Goal: Participate in discussion: Engage in conversation with other users on a specific topic

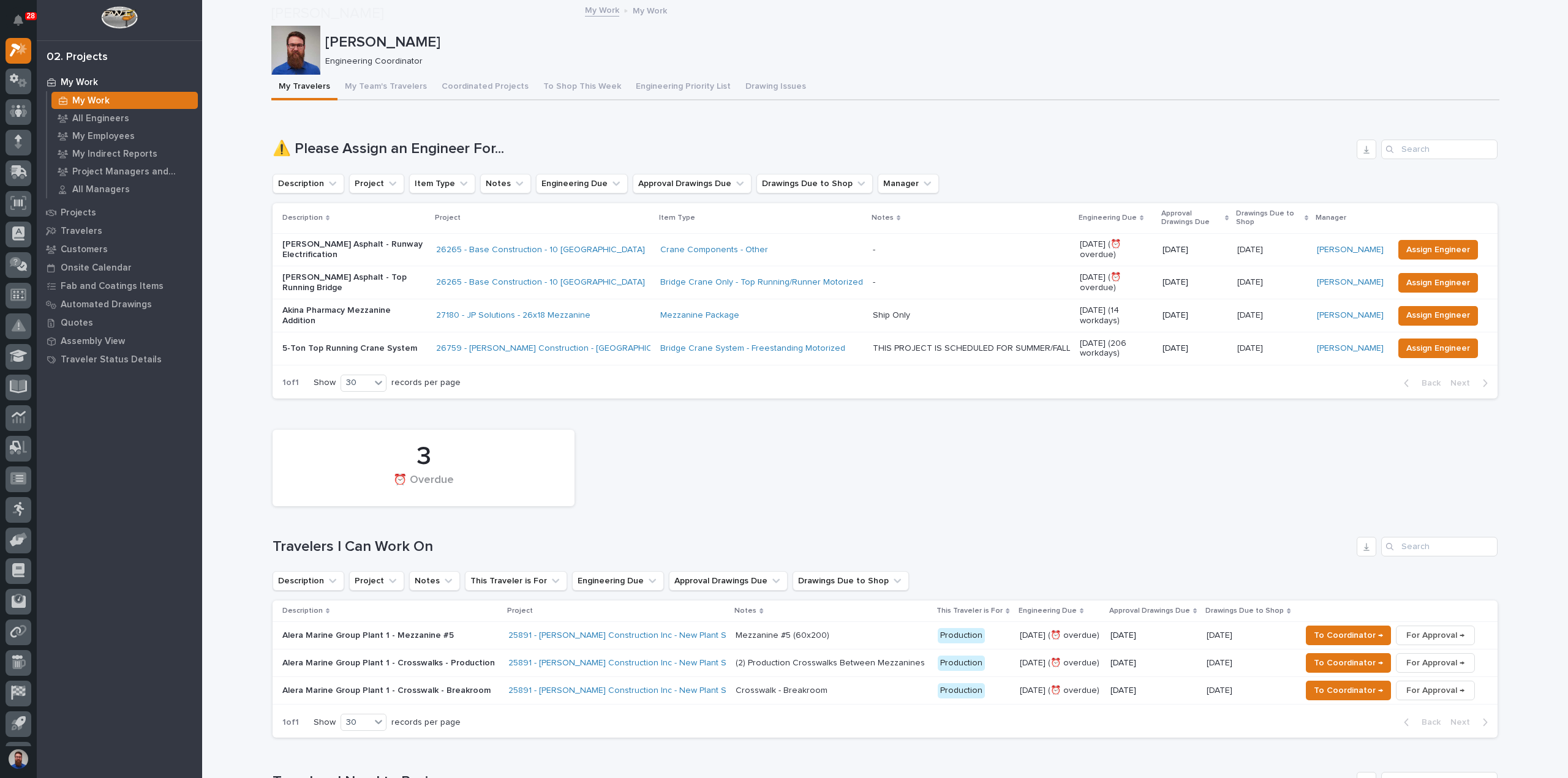
scroll to position [327, 0]
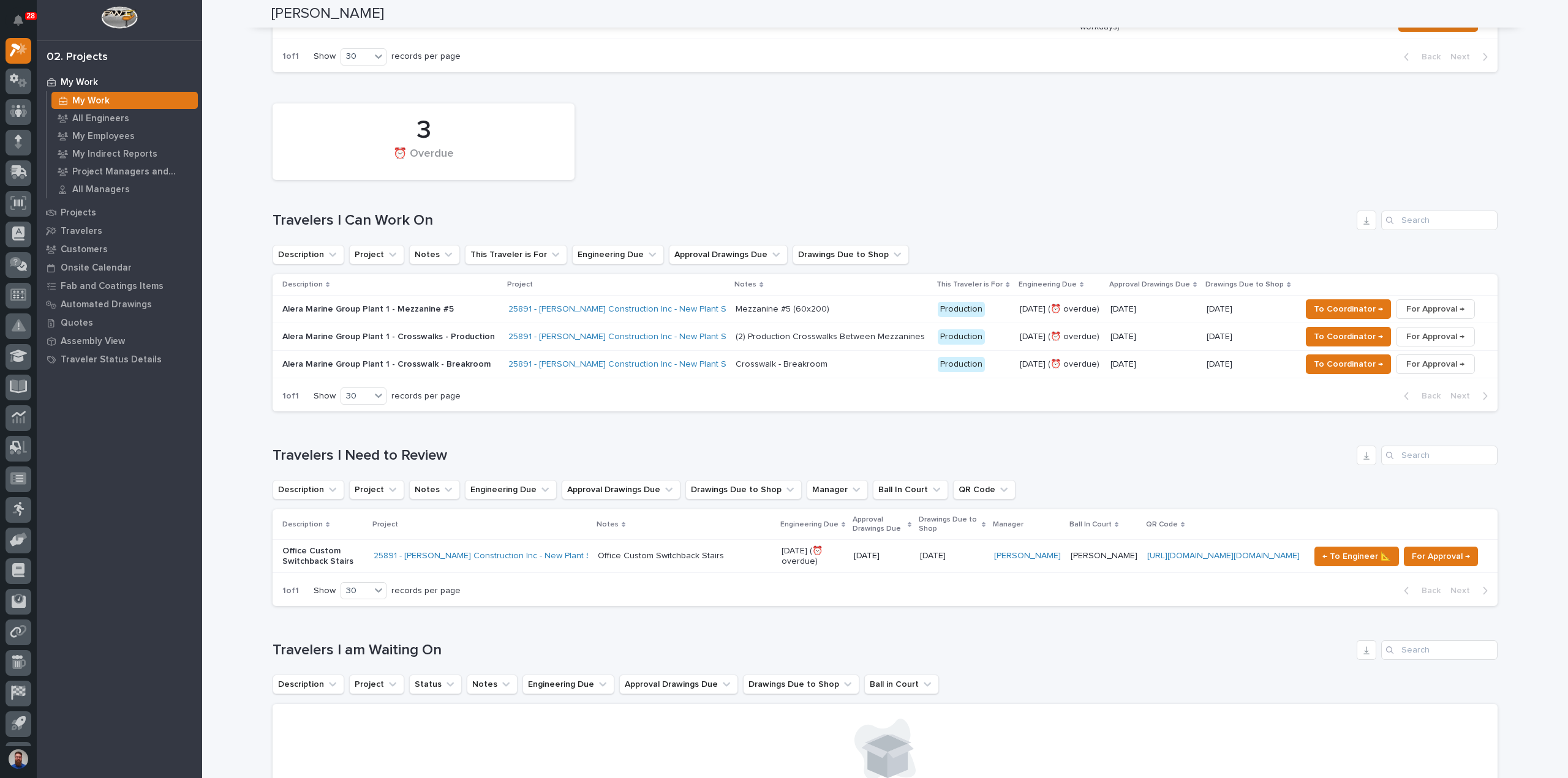
drag, startPoint x: 1350, startPoint y: 372, endPoint x: 2201, endPoint y: 324, distance: 852.4
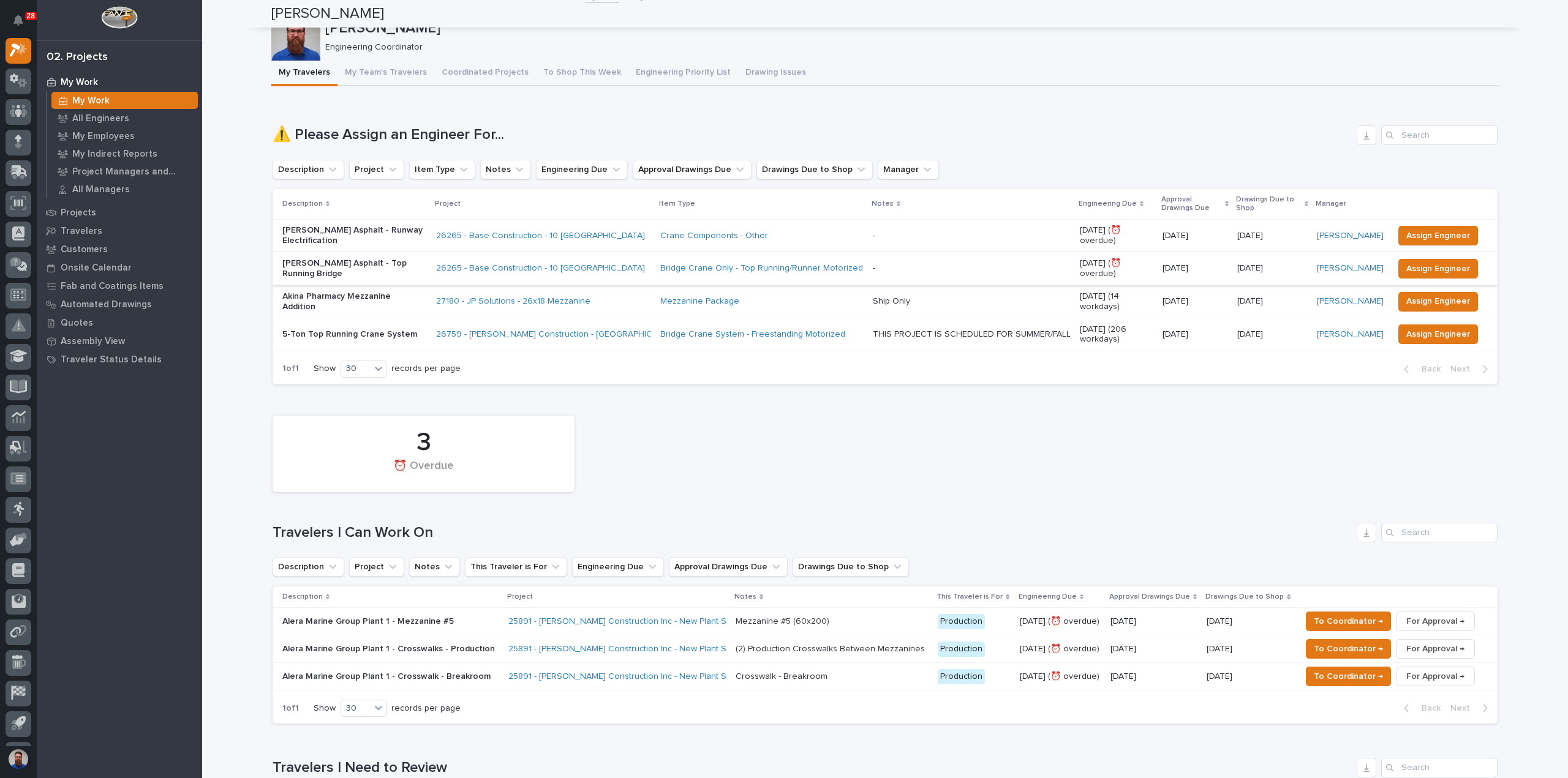
scroll to position [0, 0]
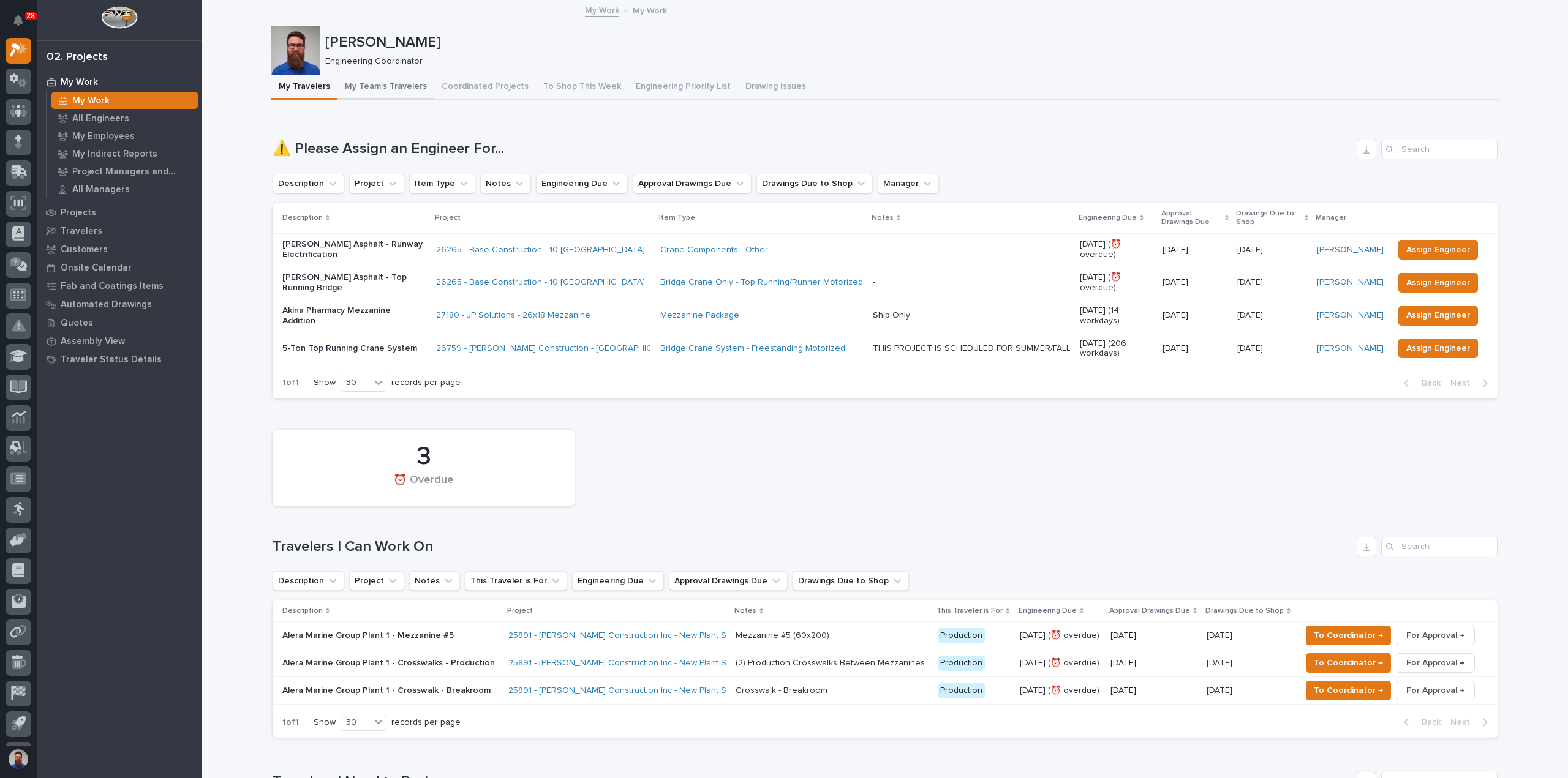
drag, startPoint x: 406, startPoint y: 78, endPoint x: 406, endPoint y: 87, distance: 9.0
click at [406, 78] on button "My Team's Travelers" at bounding box center [385, 87] width 97 height 25
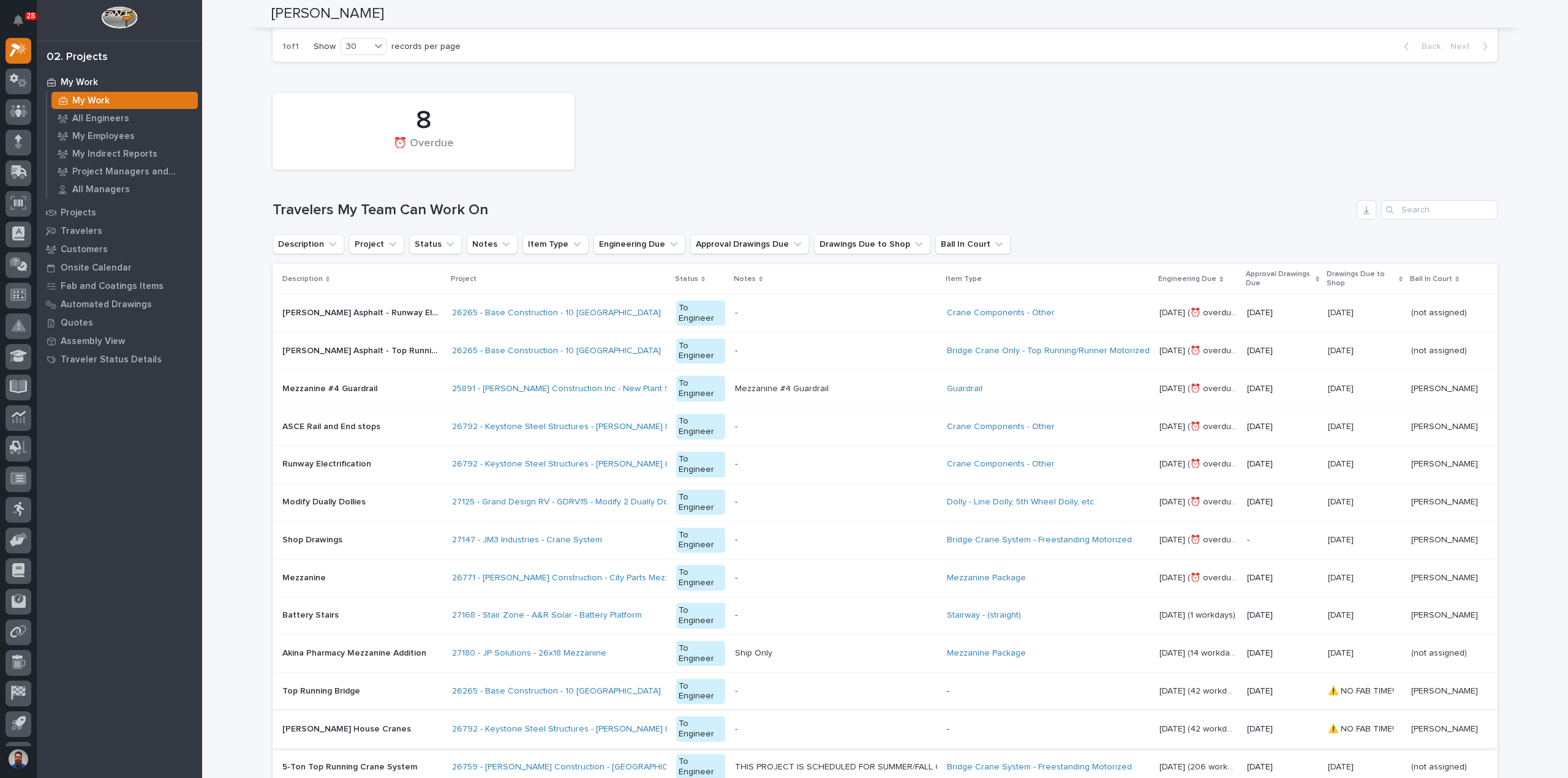
scroll to position [735, 0]
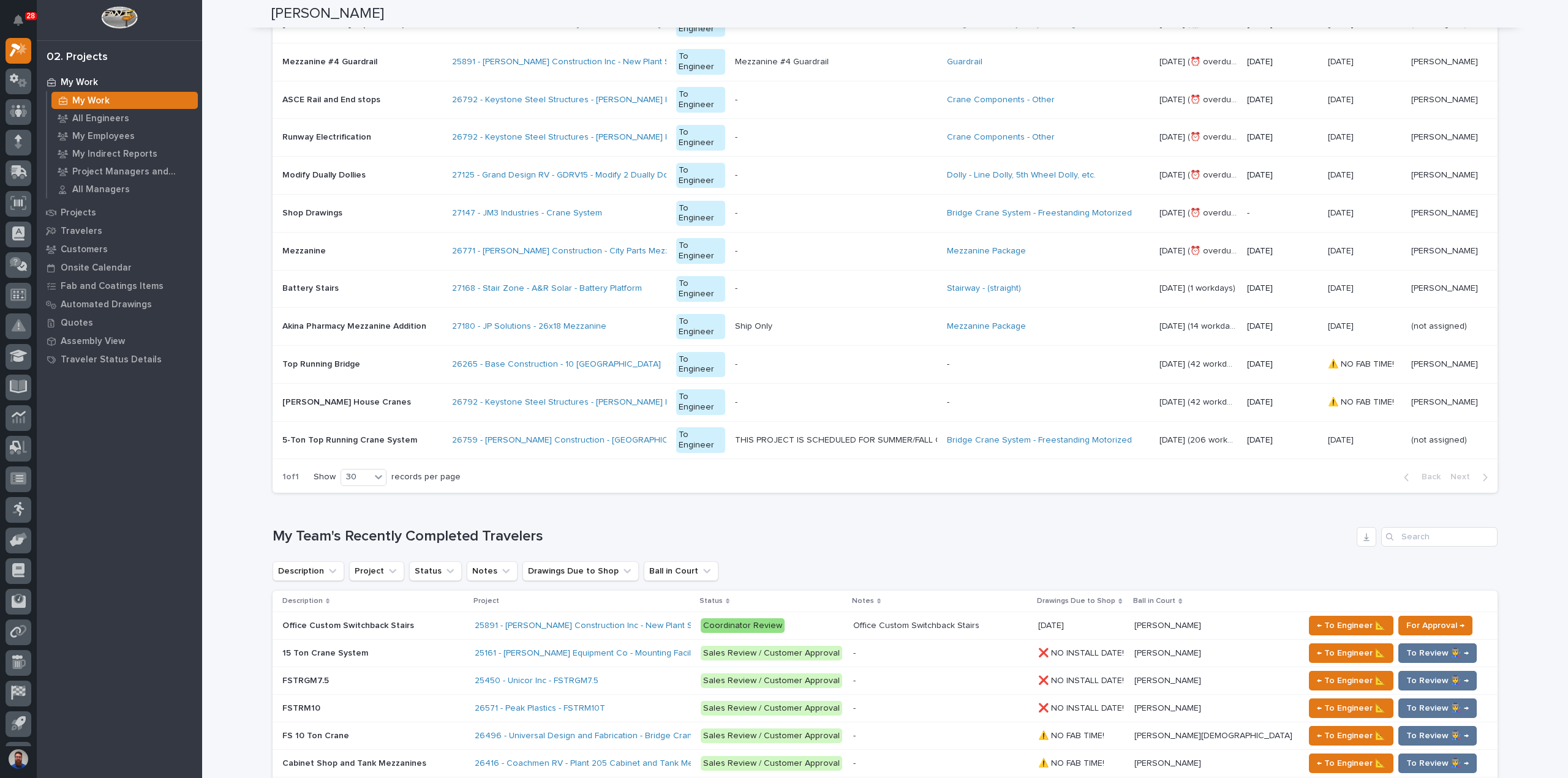
click at [1043, 248] on div "Mezzanine Package" at bounding box center [1048, 251] width 203 height 11
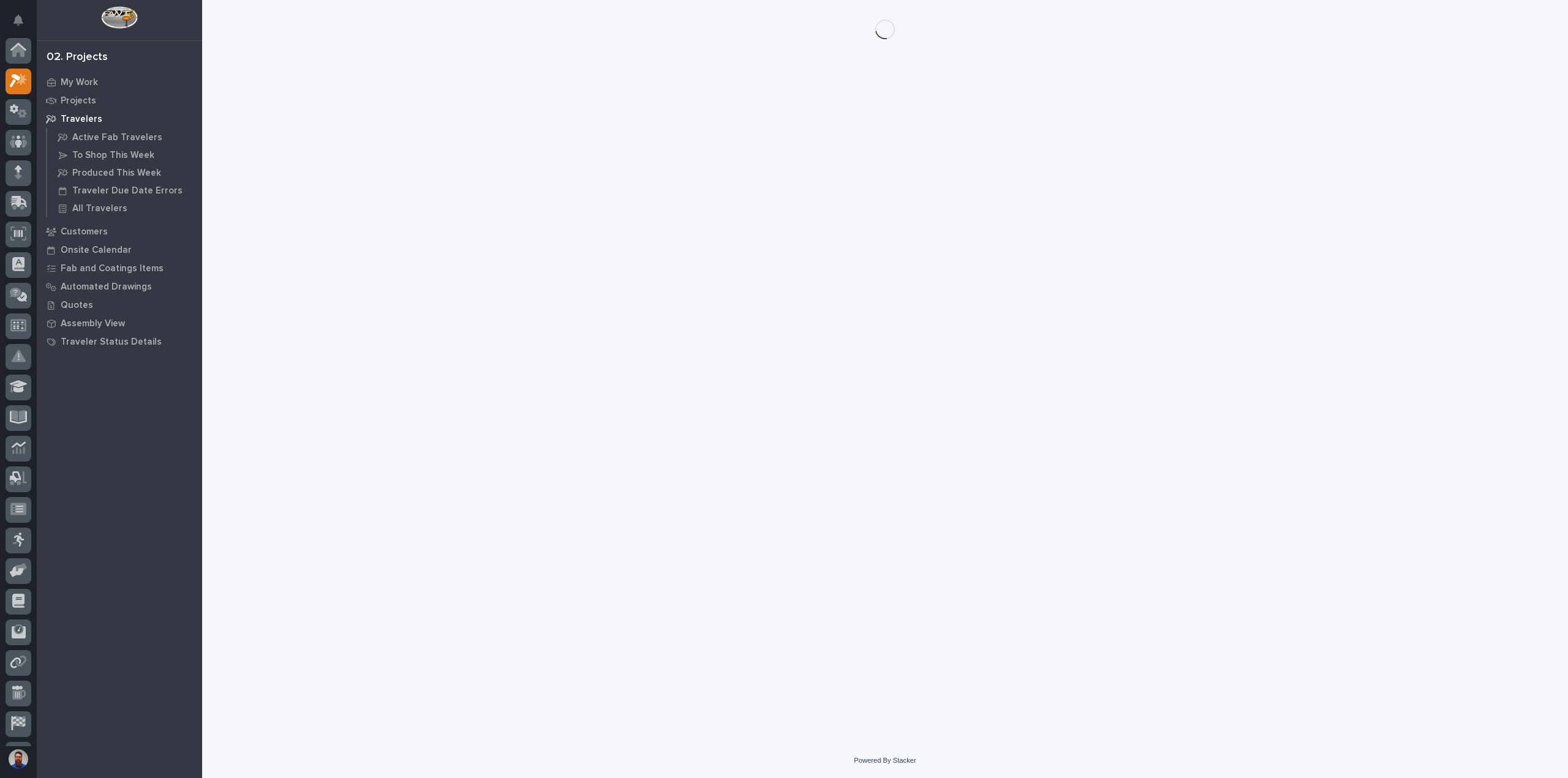
scroll to position [30, 0]
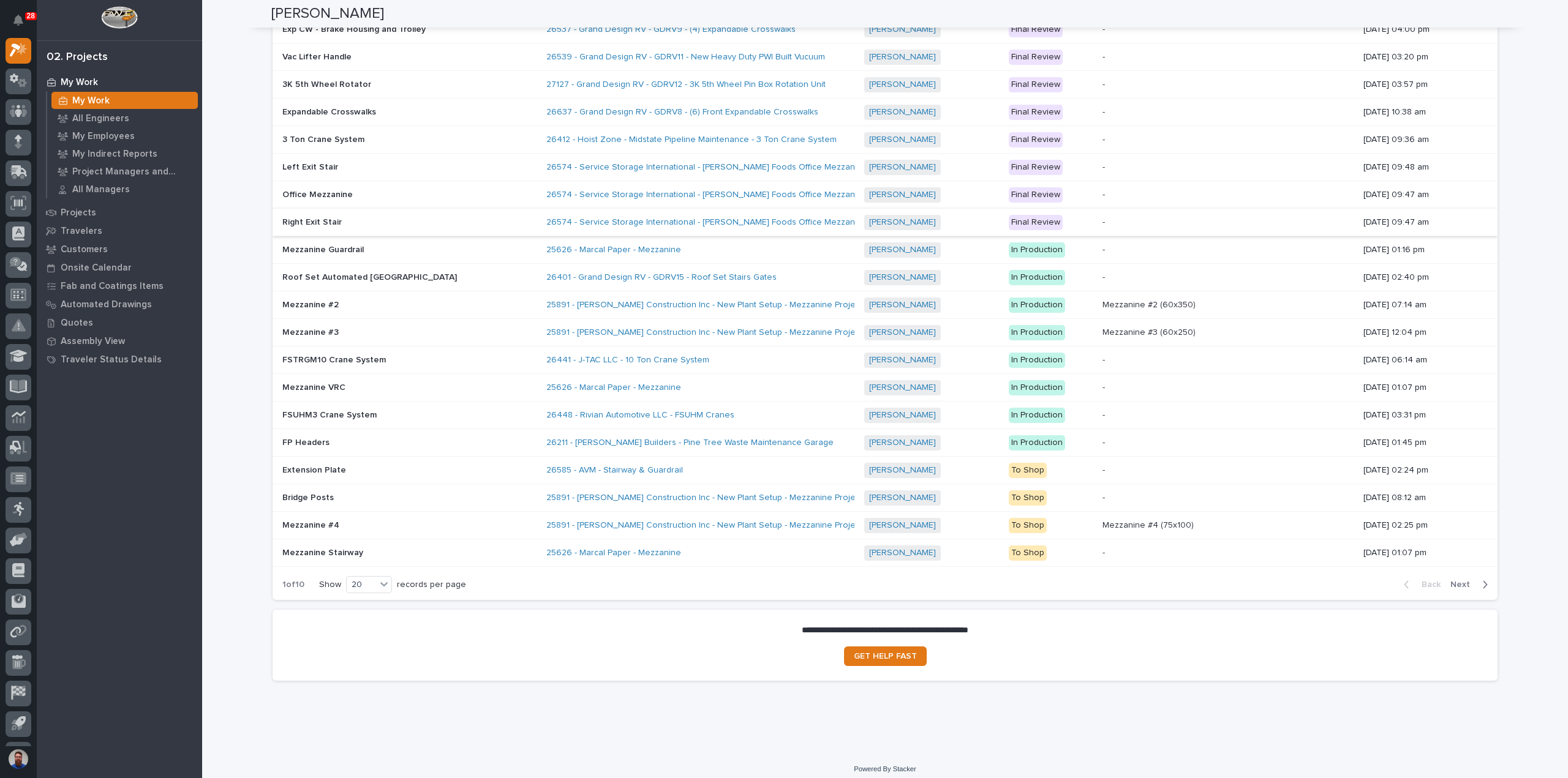
scroll to position [1813, 0]
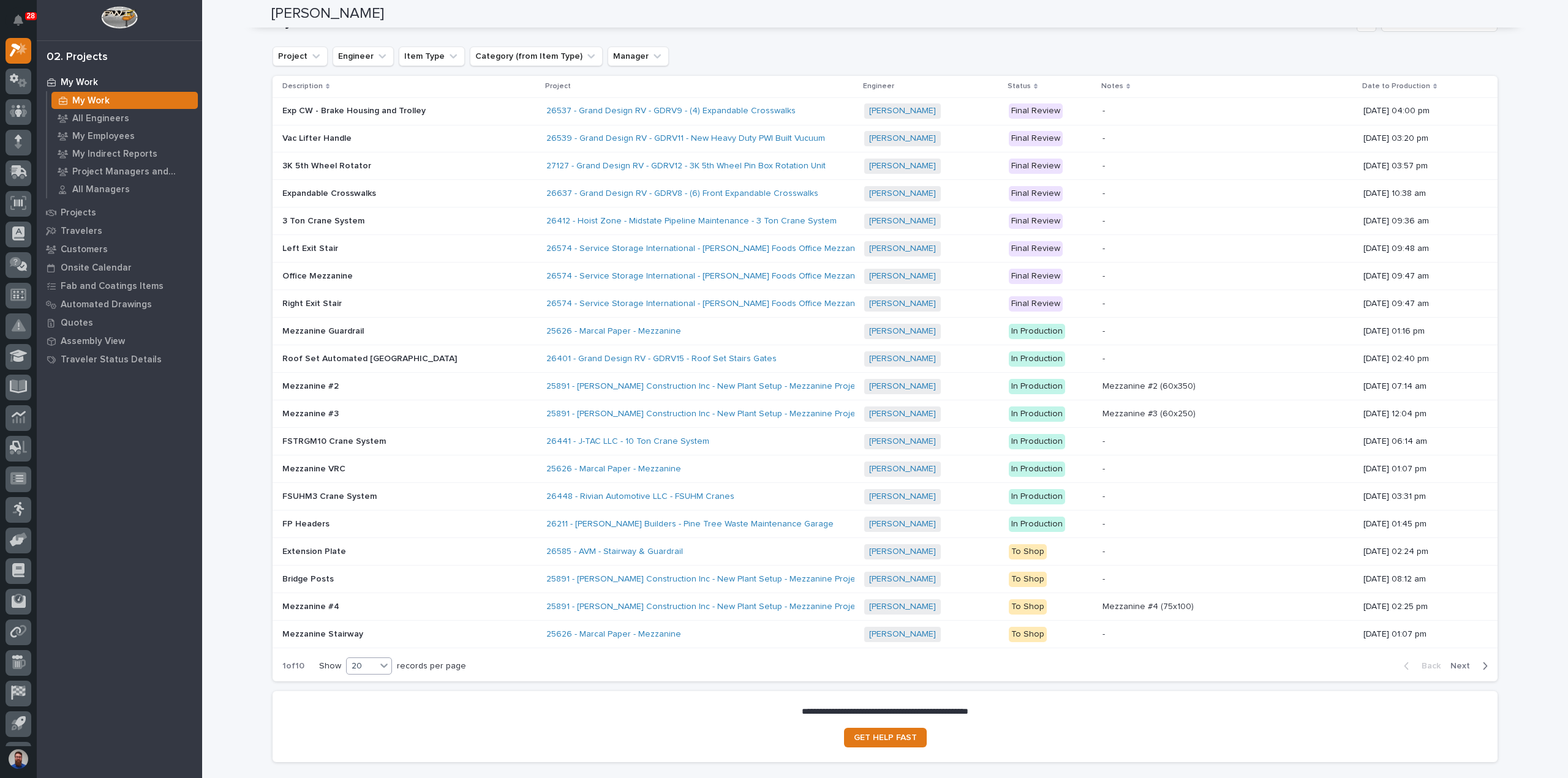
click at [383, 660] on icon at bounding box center [384, 665] width 12 height 12
click at [361, 703] on div "30" at bounding box center [364, 703] width 44 height 15
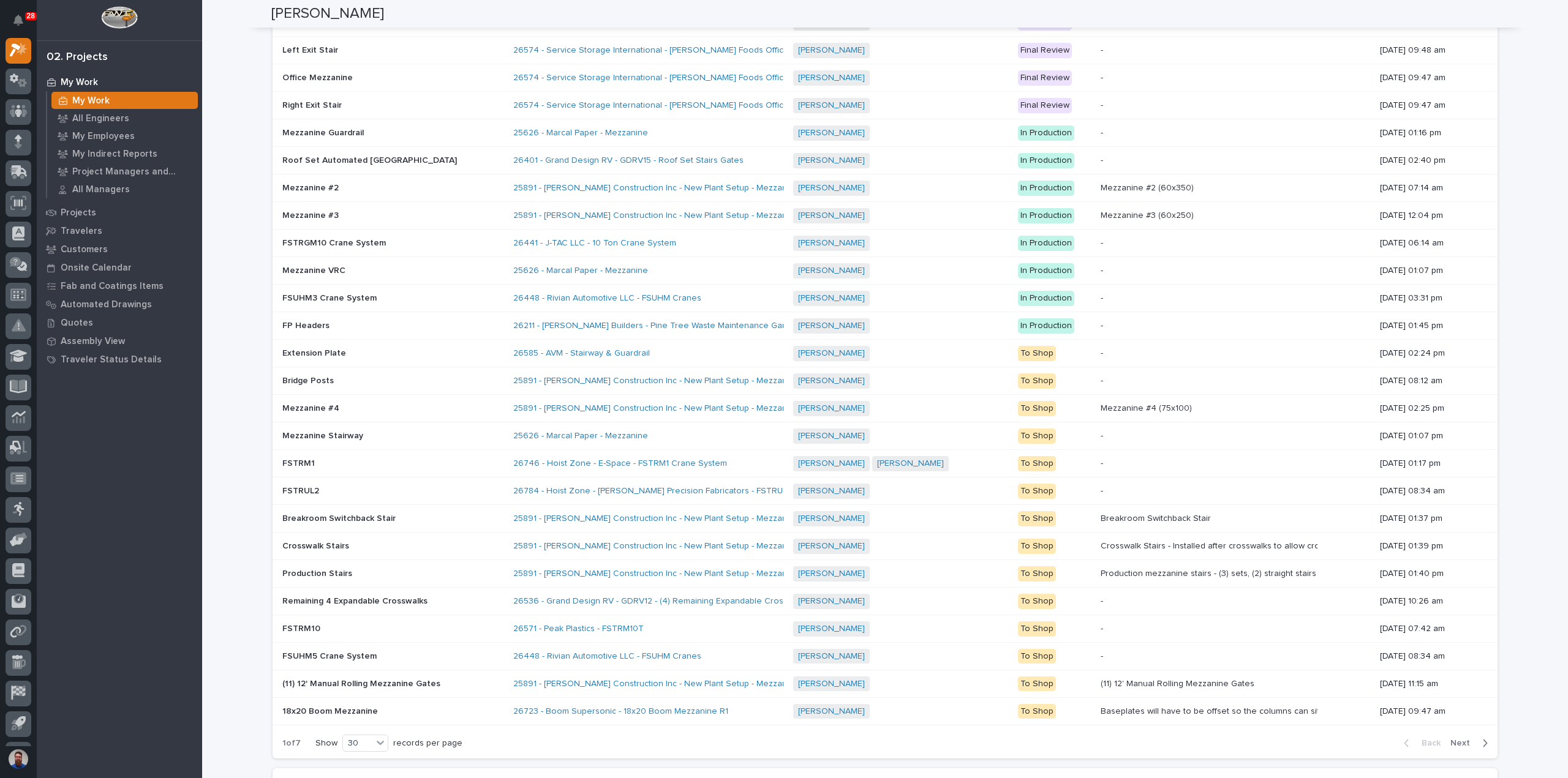
scroll to position [2167, 0]
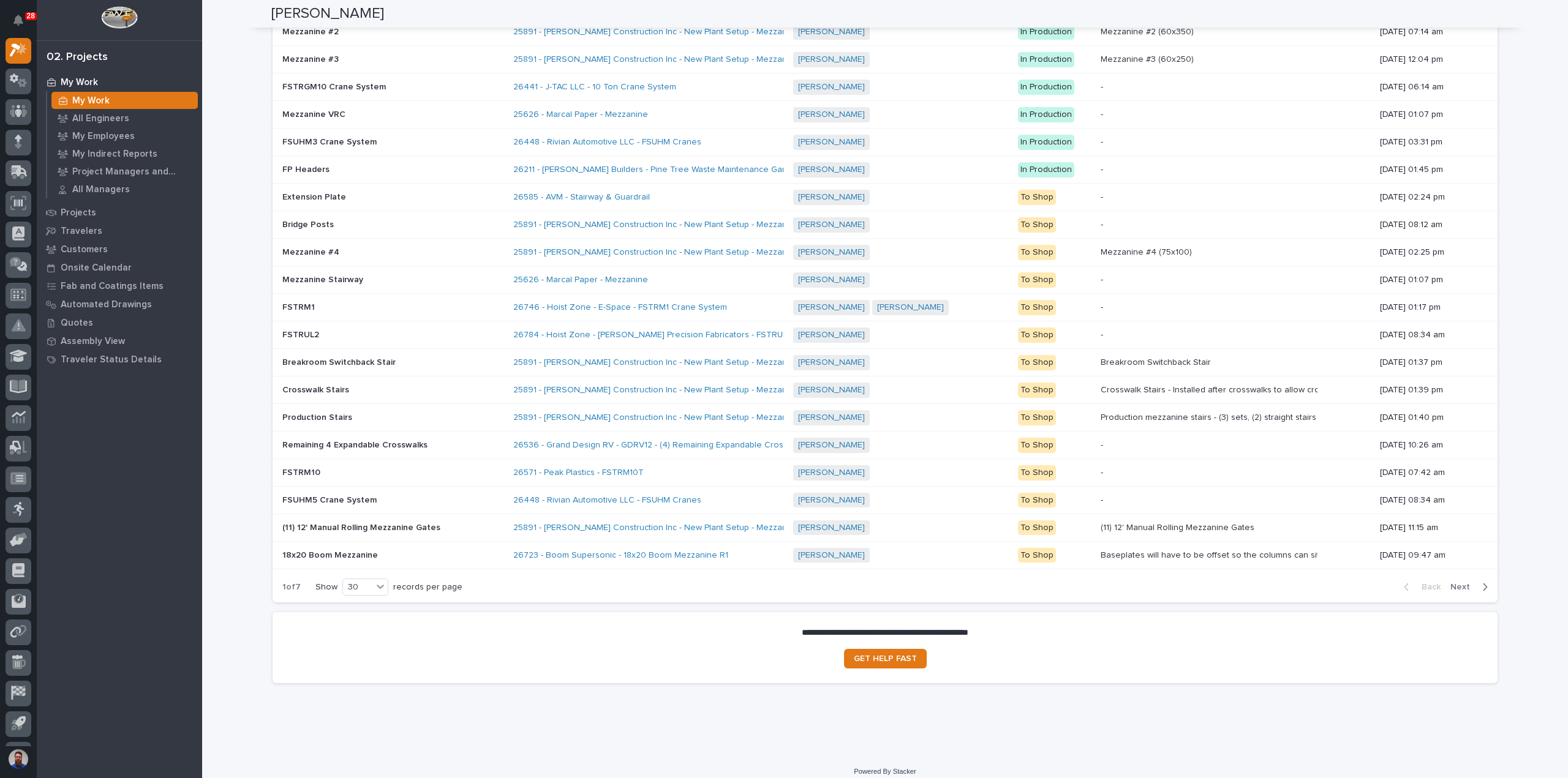
click at [1461, 582] on span "Next" at bounding box center [1464, 588] width 27 height 11
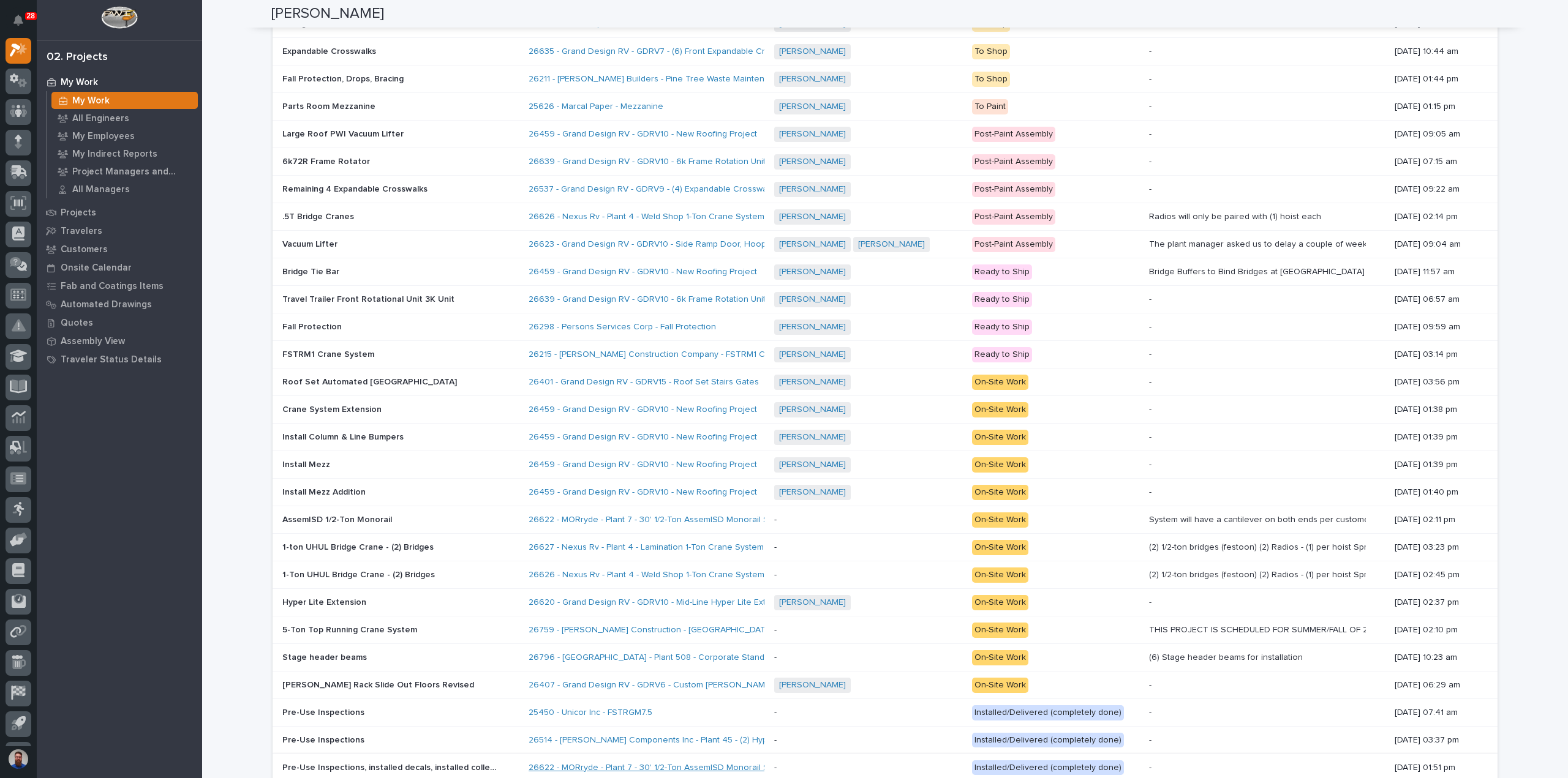
scroll to position [1758, 0]
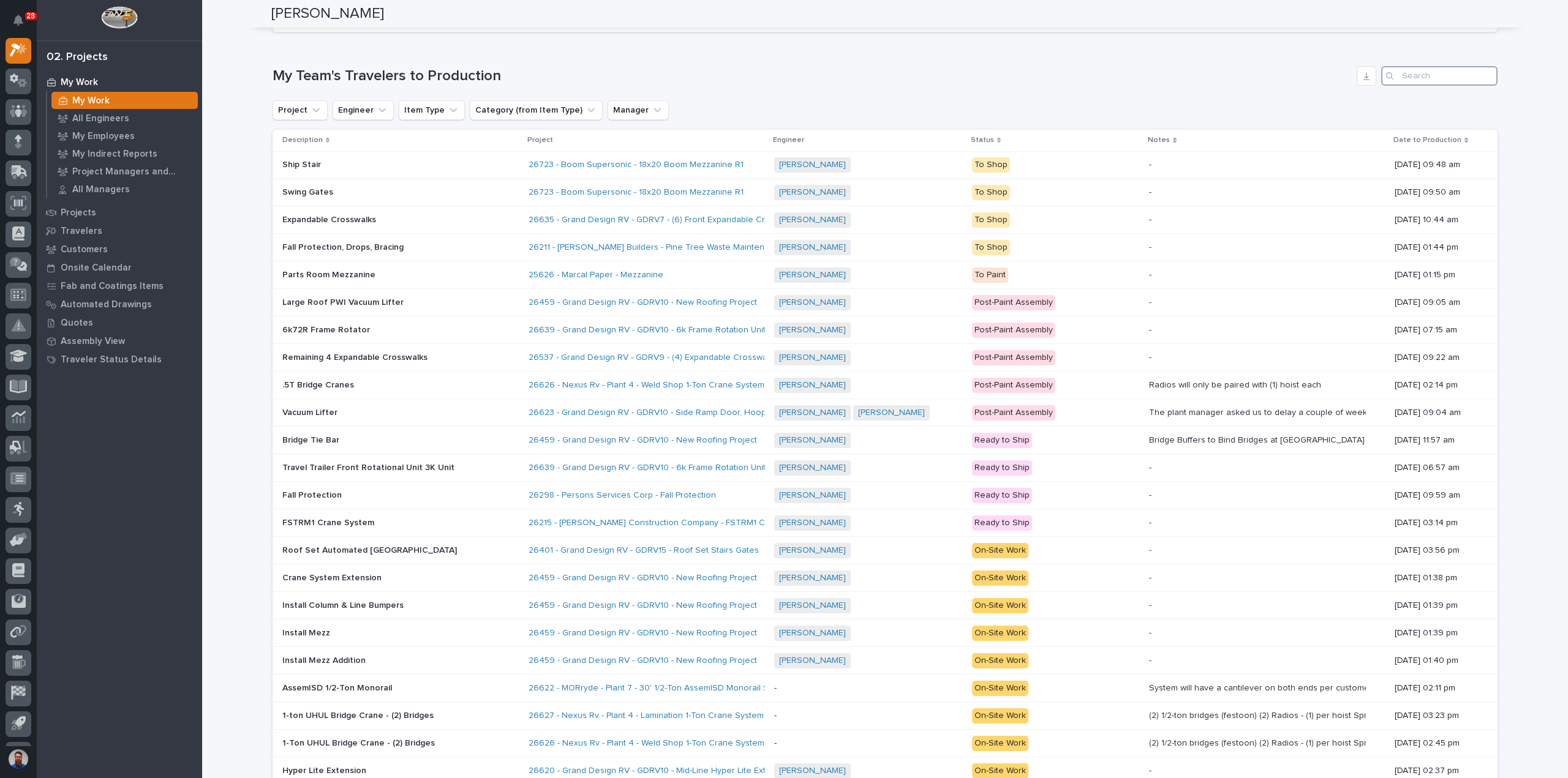
click at [1416, 71] on input "Search" at bounding box center [1440, 76] width 116 height 20
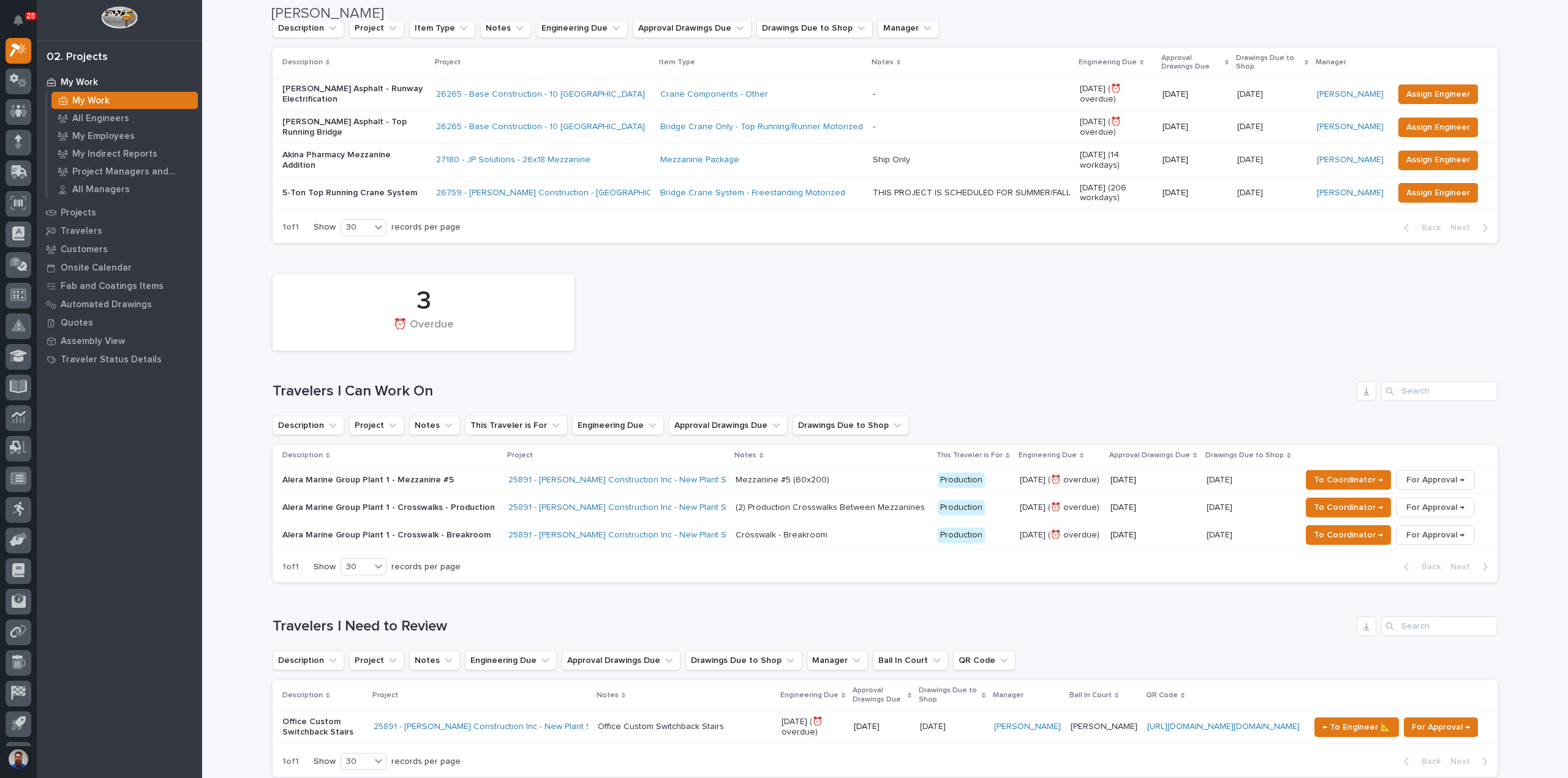
scroll to position [0, 0]
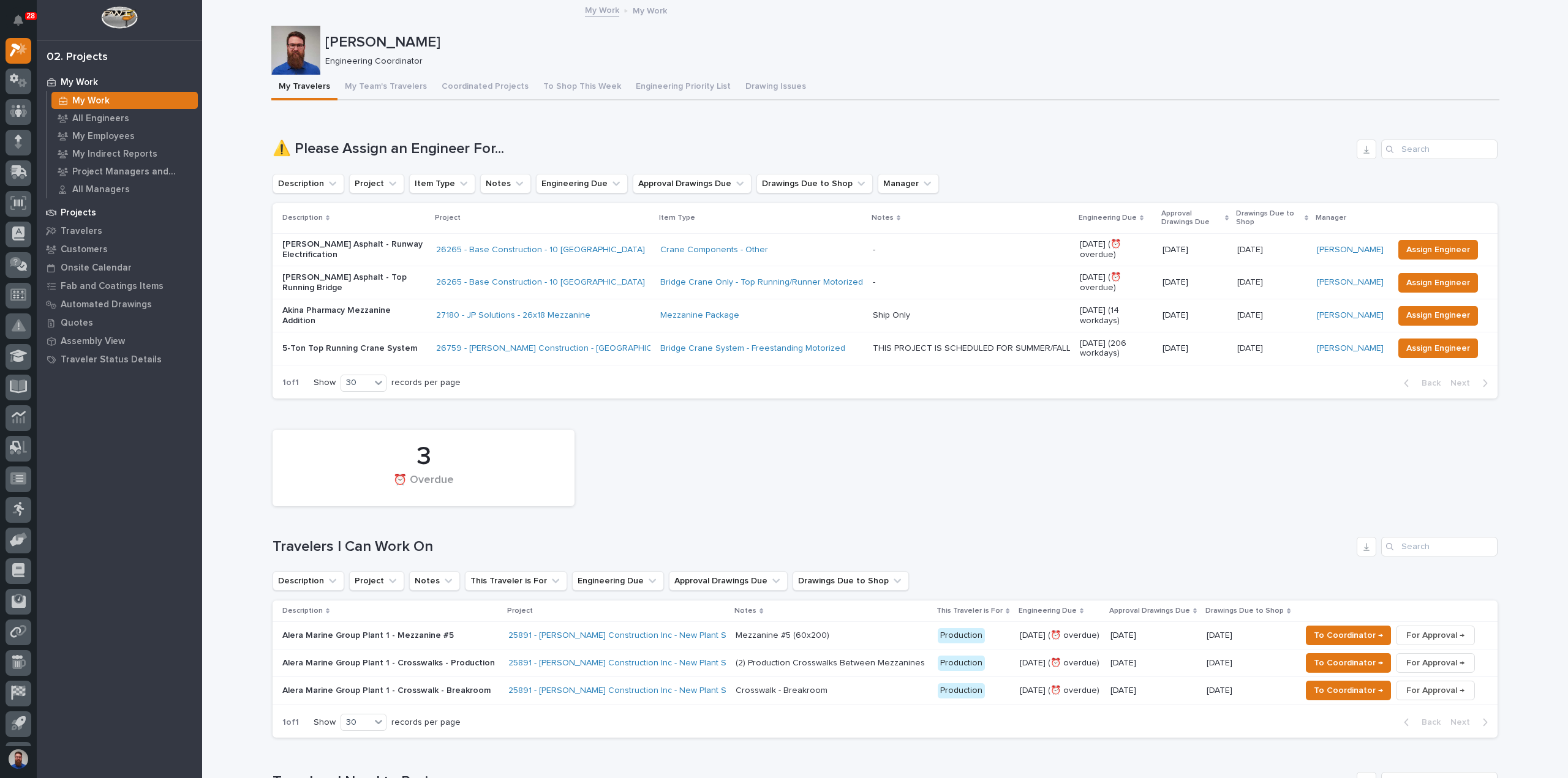
type input "avm"
click at [87, 212] on p "Projects" at bounding box center [78, 213] width 35 height 11
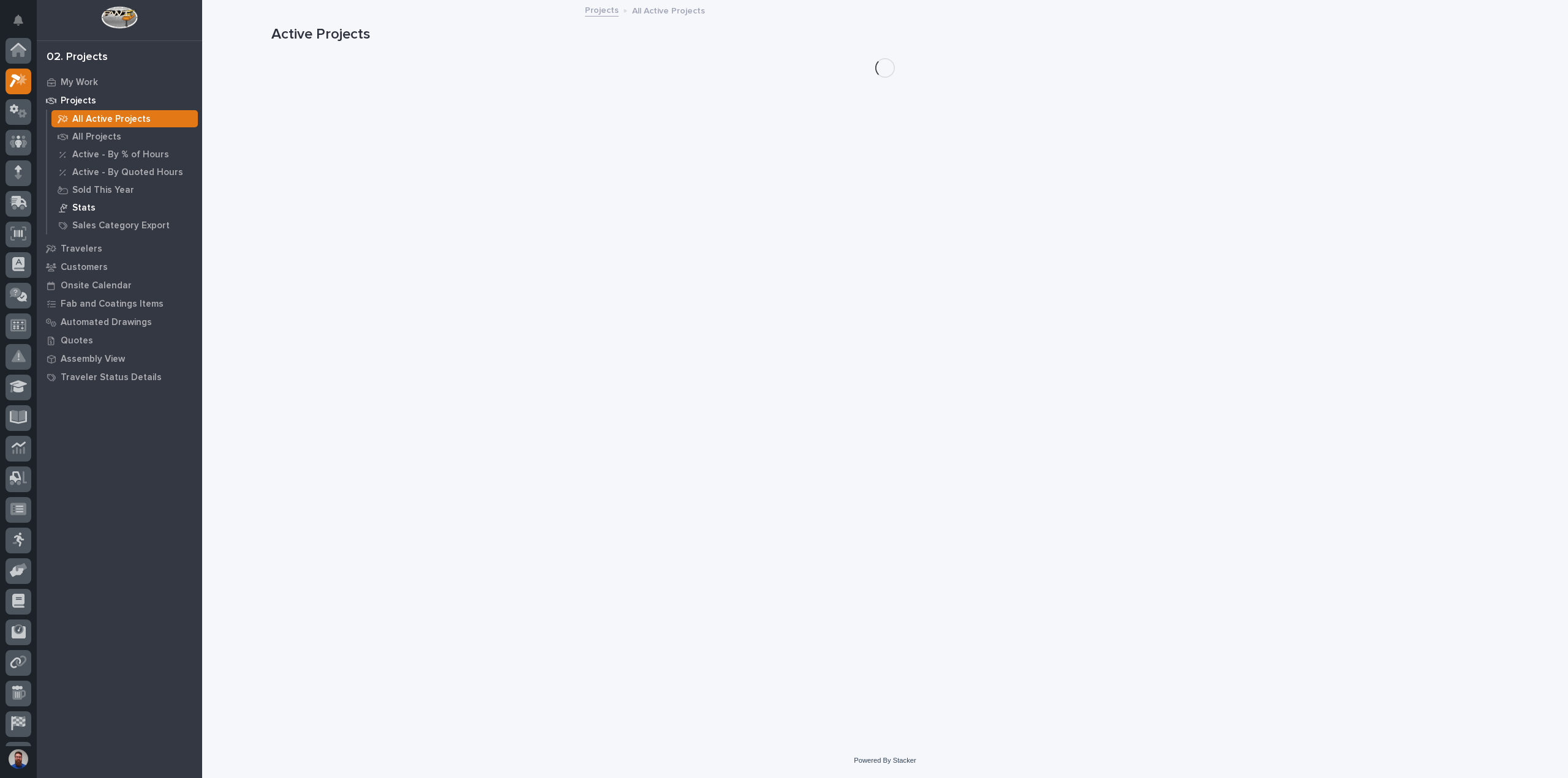
scroll to position [30, 0]
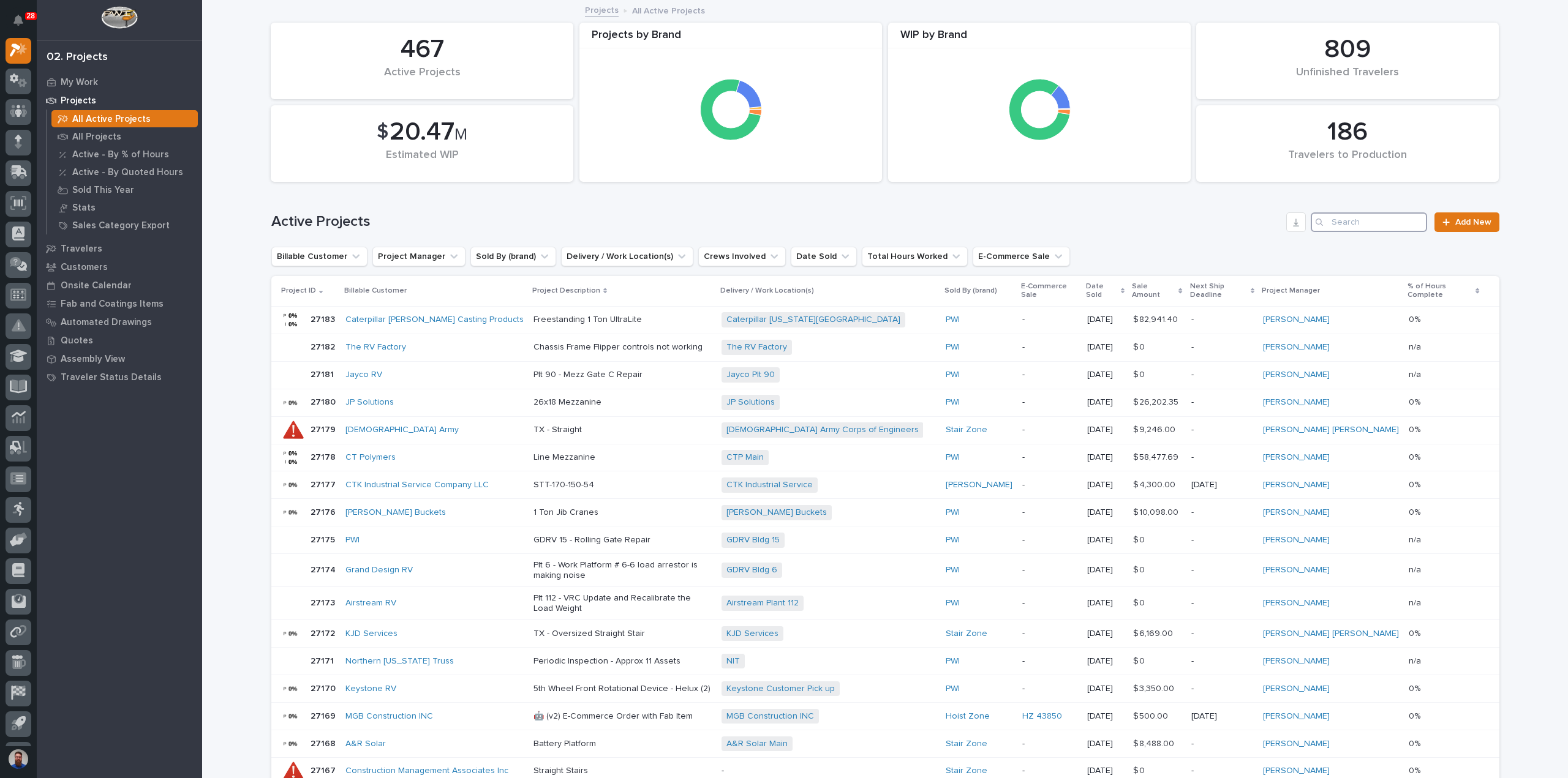
click at [1344, 221] on input "Search" at bounding box center [1369, 222] width 116 height 20
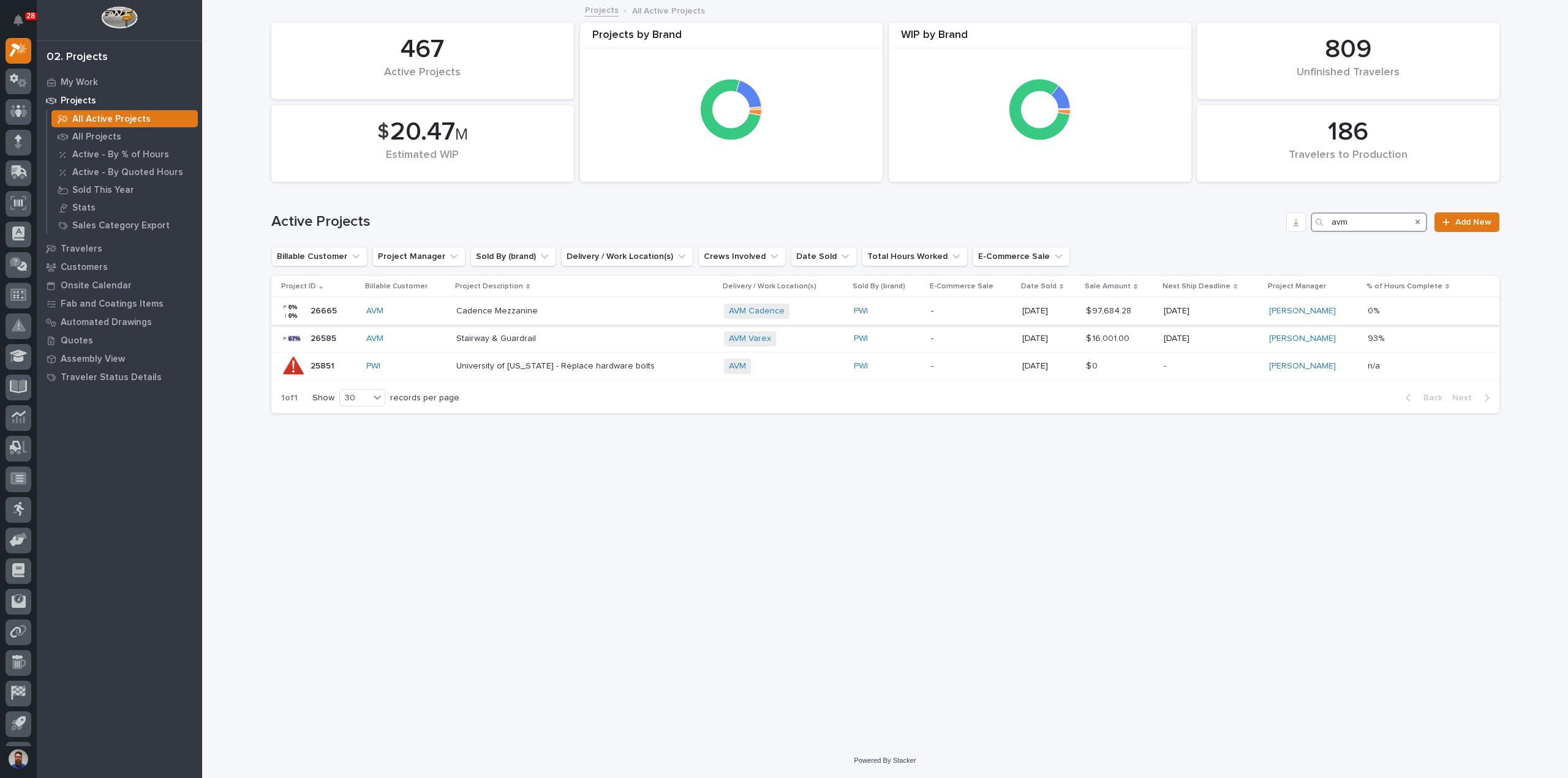
type input "avm"
click at [551, 313] on p "Cadence Mezzanine" at bounding box center [564, 311] width 215 height 11
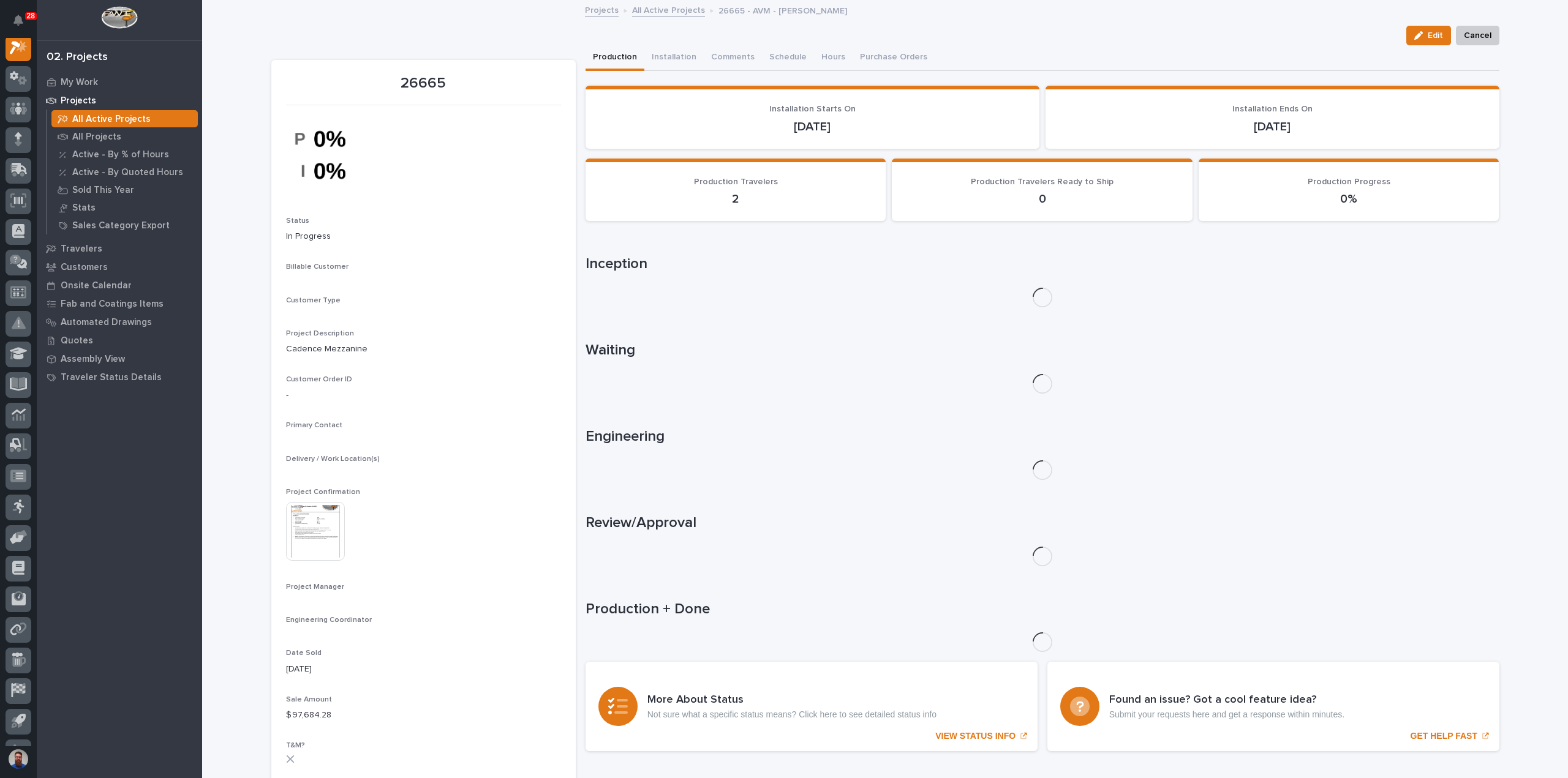
scroll to position [30, 0]
click at [750, 54] on button "Comments (7)" at bounding box center [738, 58] width 68 height 25
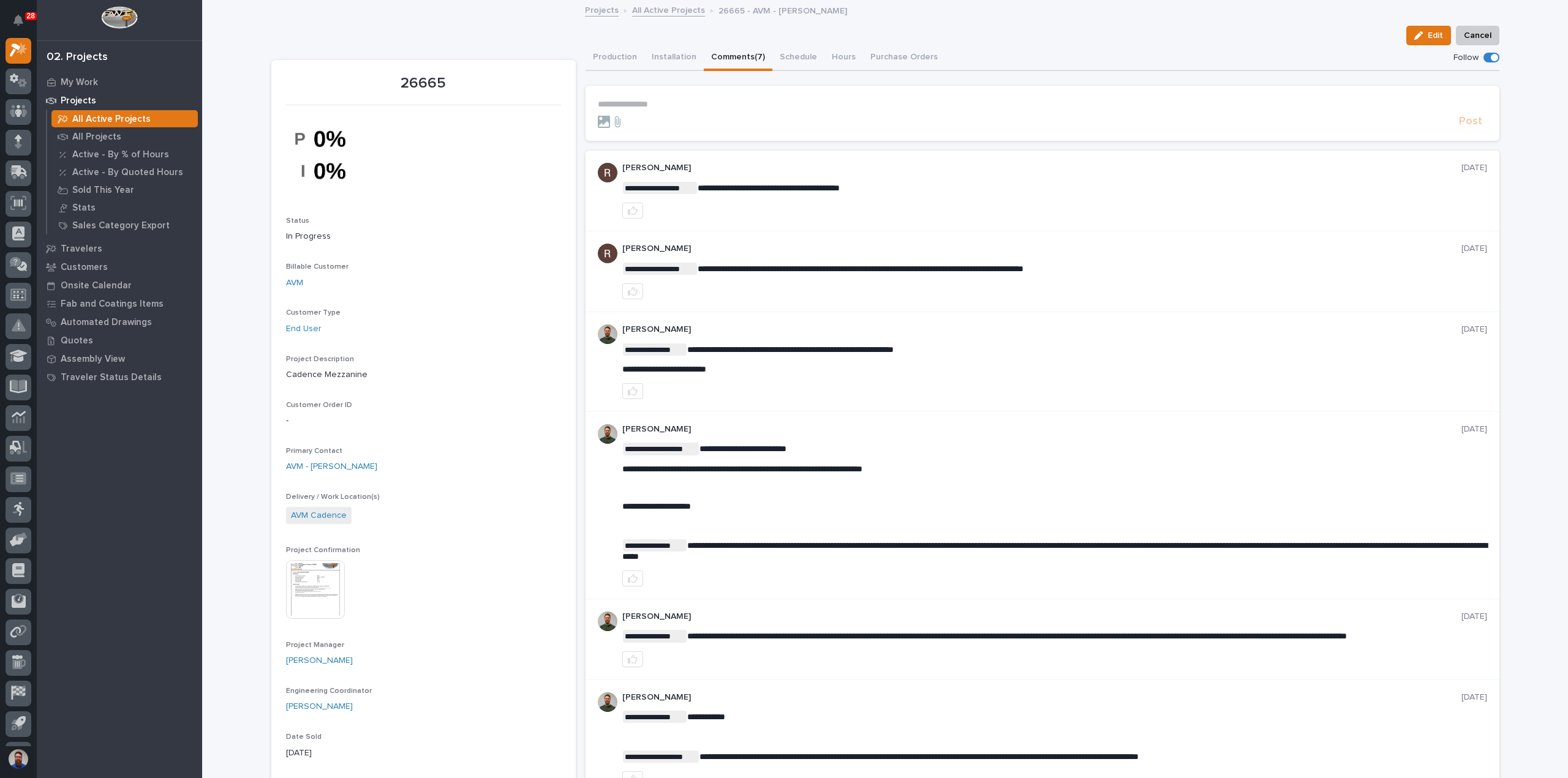
click at [713, 102] on p "**********" at bounding box center [1042, 104] width 890 height 11
click at [697, 108] on p "**********" at bounding box center [1042, 104] width 890 height 11
click at [698, 104] on p "**********" at bounding box center [1042, 104] width 890 height 11
click at [694, 104] on p "**********" at bounding box center [1042, 104] width 890 height 11
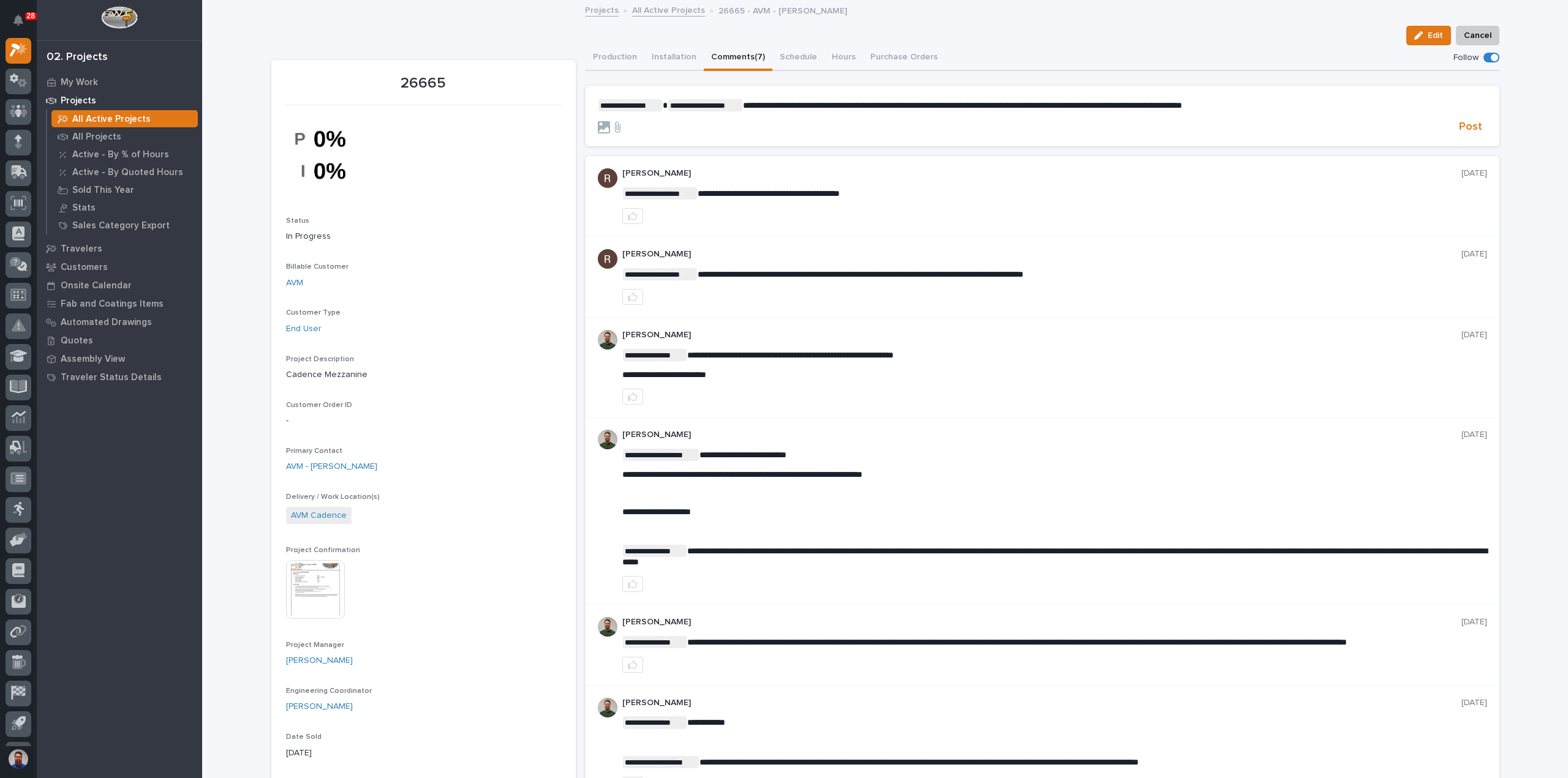
drag, startPoint x: 1313, startPoint y: 108, endPoint x: 1321, endPoint y: 107, distance: 8.1
click at [1313, 108] on p "**********" at bounding box center [1042, 105] width 890 height 12
drag, startPoint x: 1321, startPoint y: 107, endPoint x: 1287, endPoint y: 96, distance: 35.7
click at [1287, 96] on section "**********" at bounding box center [1042, 116] width 914 height 61
click at [1283, 102] on p "**********" at bounding box center [1042, 105] width 890 height 12
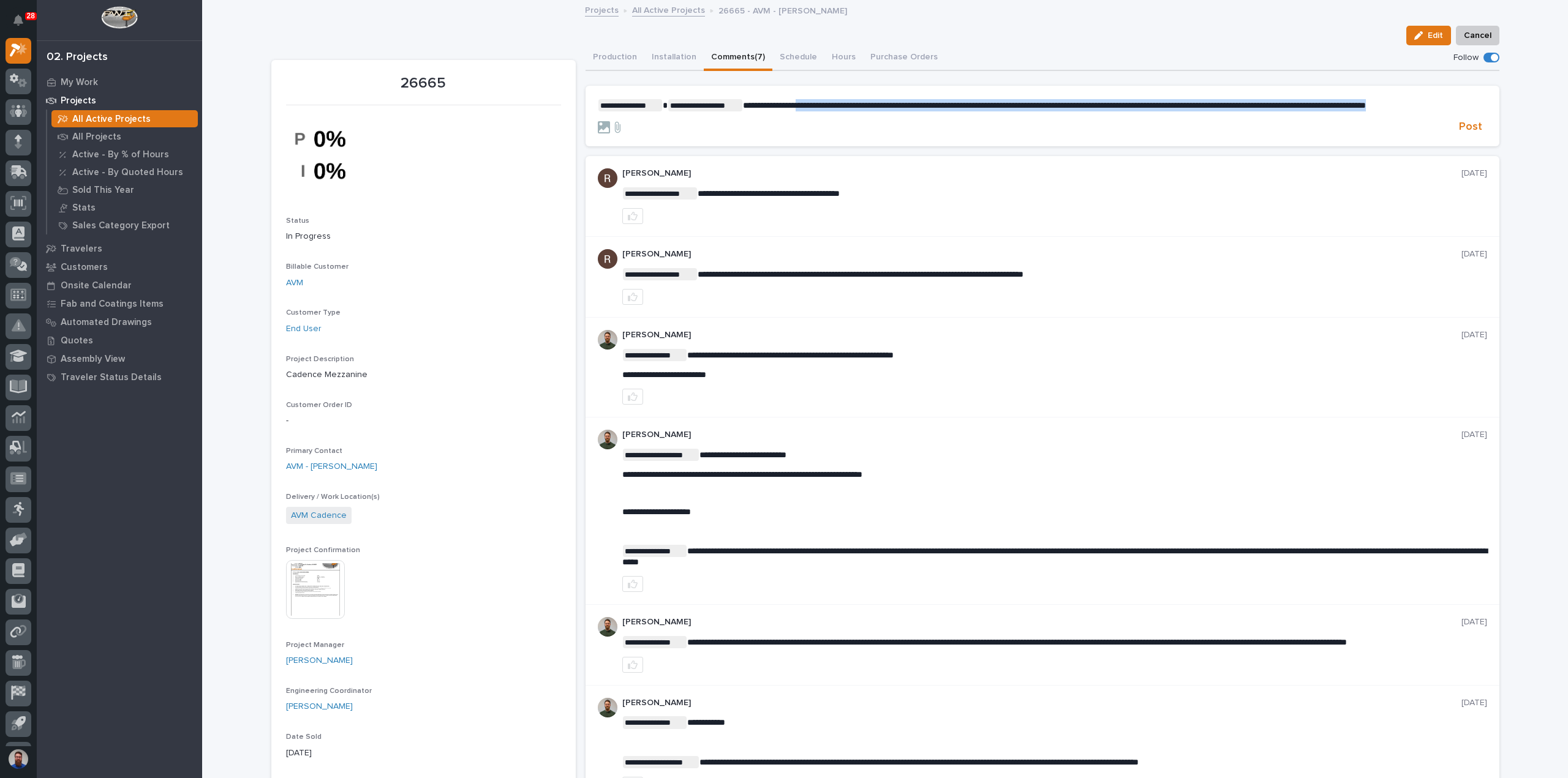
drag, startPoint x: 800, startPoint y: 103, endPoint x: 891, endPoint y: 119, distance: 92.4
click at [891, 111] on p "**********" at bounding box center [1042, 105] width 890 height 12
click at [924, 111] on p "**********" at bounding box center [1042, 105] width 890 height 12
click at [1111, 111] on p "**********" at bounding box center [1042, 105] width 890 height 12
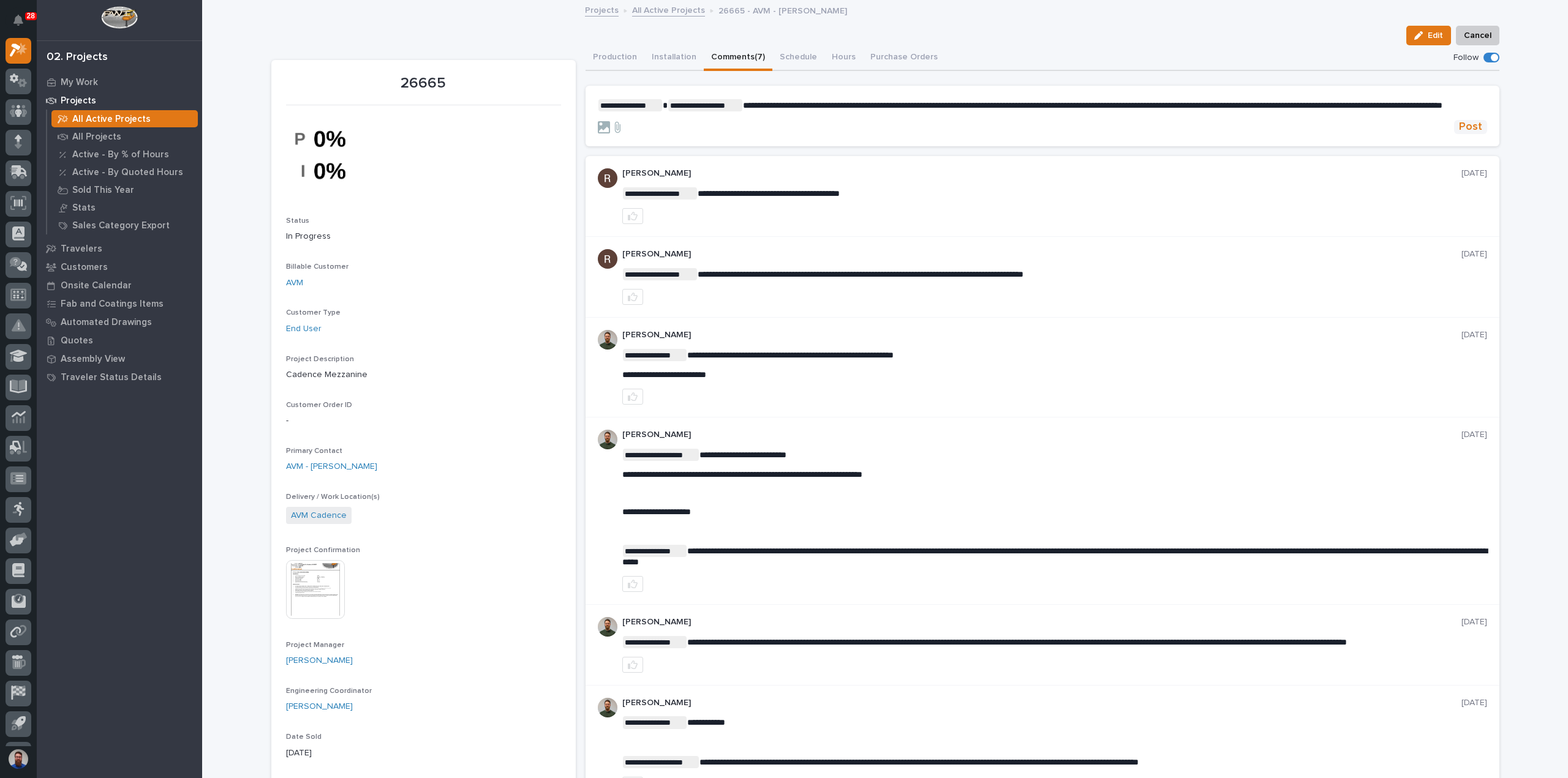
click at [1455, 134] on button "Post" at bounding box center [1471, 127] width 33 height 14
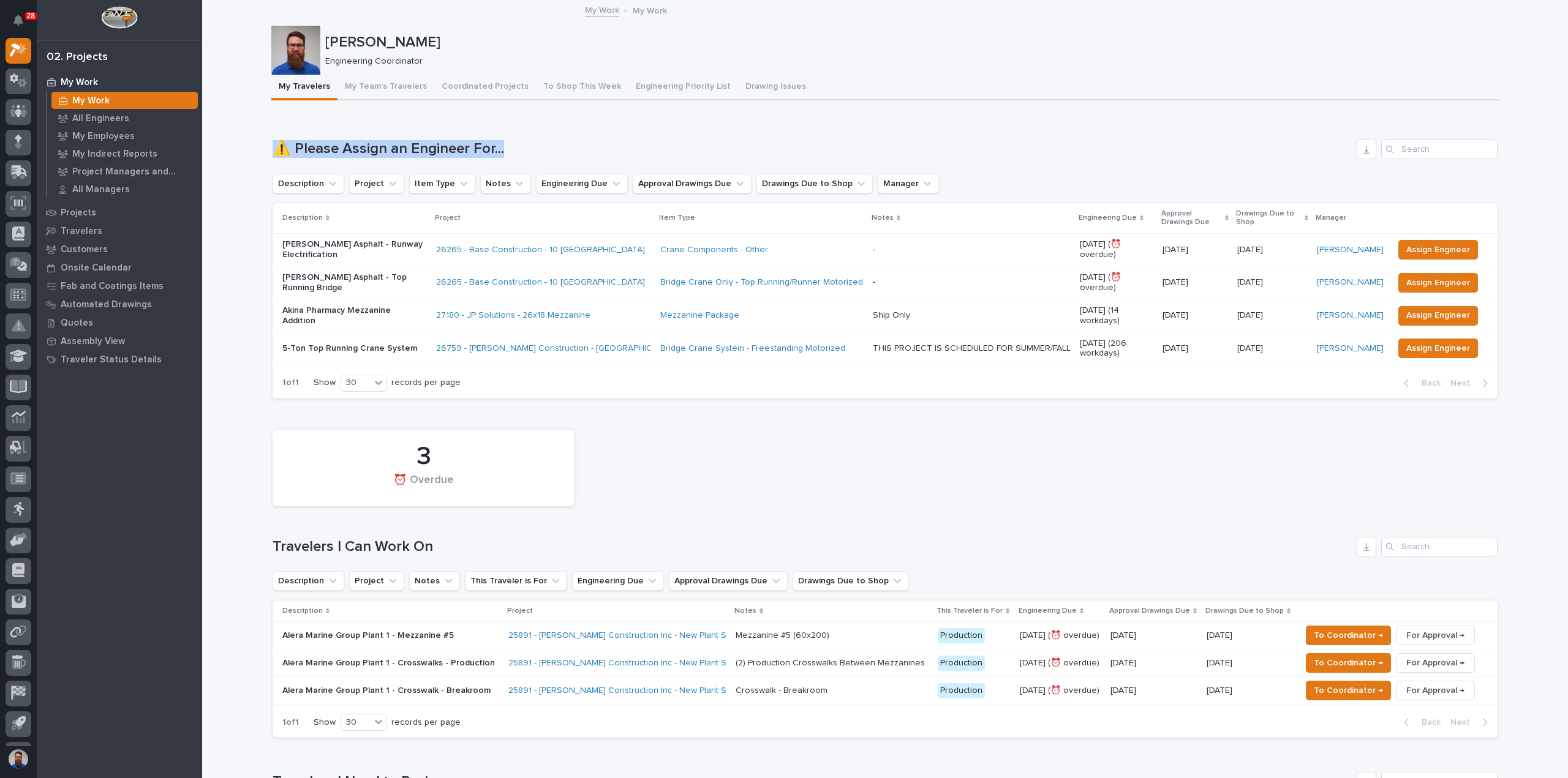
drag, startPoint x: 258, startPoint y: 147, endPoint x: 548, endPoint y: 142, distance: 290.0
click at [548, 142] on h1 "⚠️ Please Assign an Engineer For..." at bounding box center [812, 149] width 1080 height 18
drag, startPoint x: 576, startPoint y: 142, endPoint x: 264, endPoint y: 139, distance: 312.0
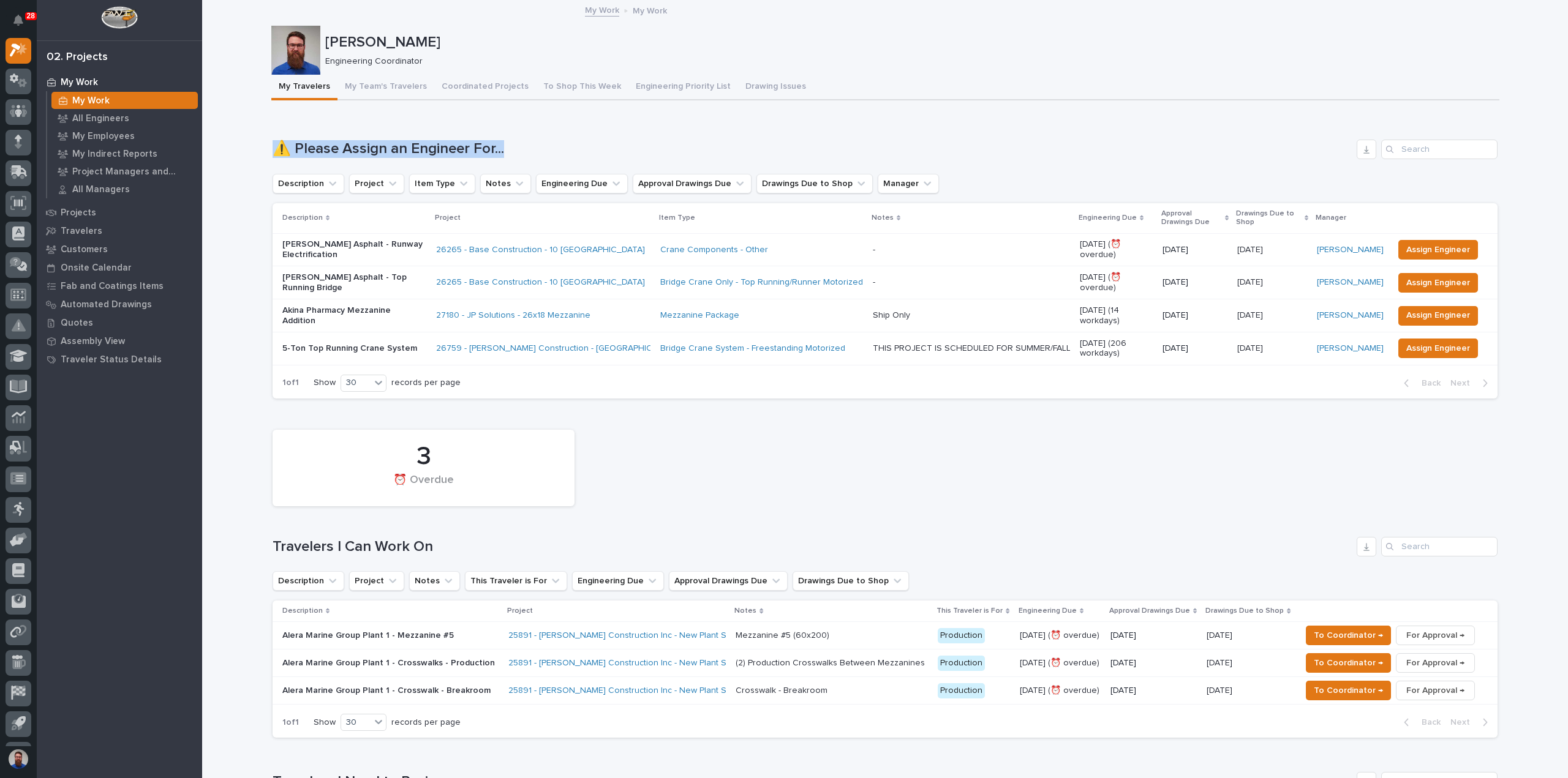
drag, startPoint x: 253, startPoint y: 150, endPoint x: 512, endPoint y: 146, distance: 259.0
click at [512, 146] on h1 "⚠️ Please Assign an Engineer For..." at bounding box center [812, 149] width 1080 height 18
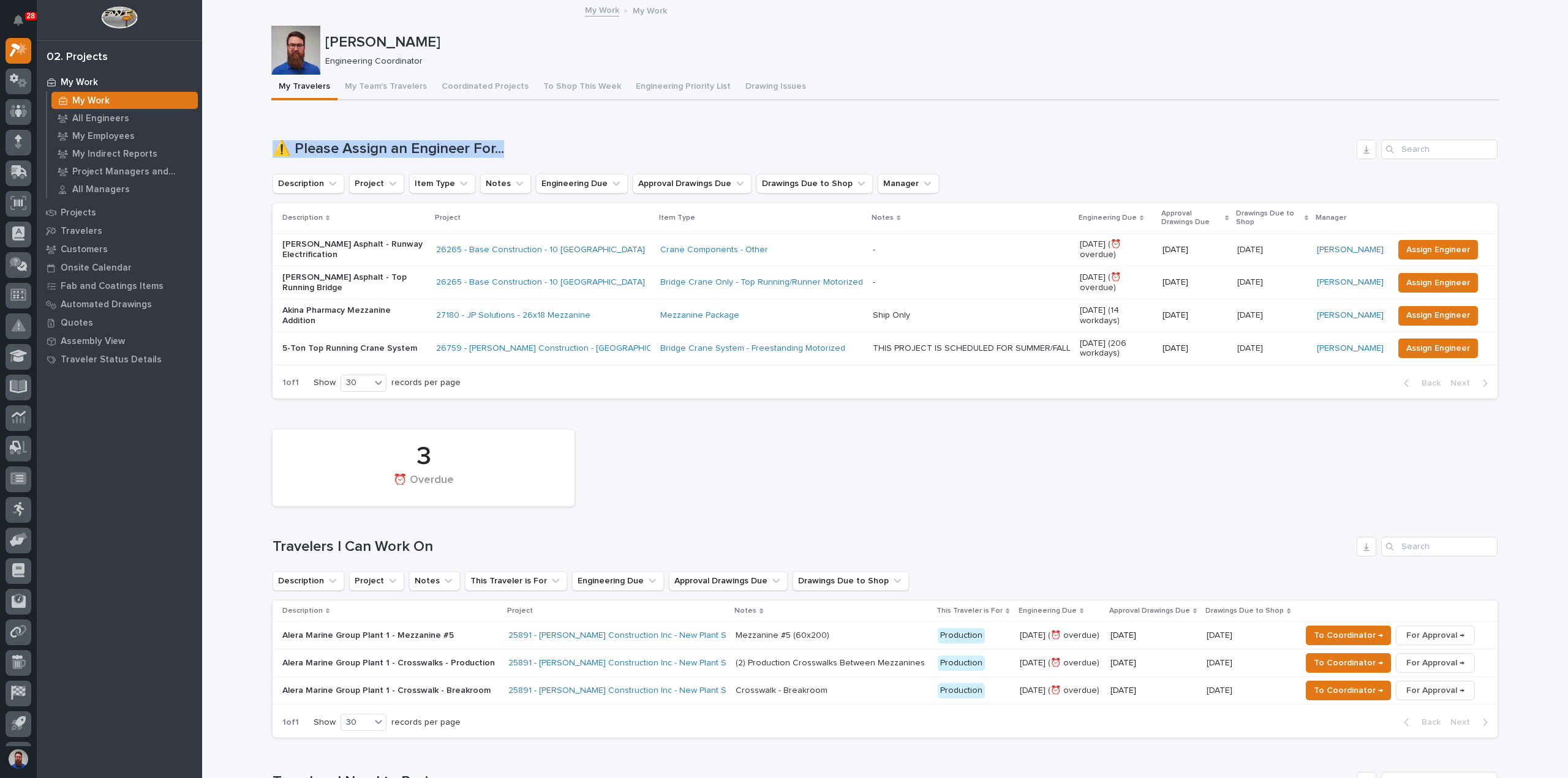
drag, startPoint x: 402, startPoint y: 145, endPoint x: 272, endPoint y: 147, distance: 130.0
click at [272, 147] on div "Loading... Saving… ⚠️ Please Assign an Engineer For... Description Project Item…" at bounding box center [885, 262] width 1225 height 293
drag, startPoint x: 249, startPoint y: 142, endPoint x: 546, endPoint y: 147, distance: 297.0
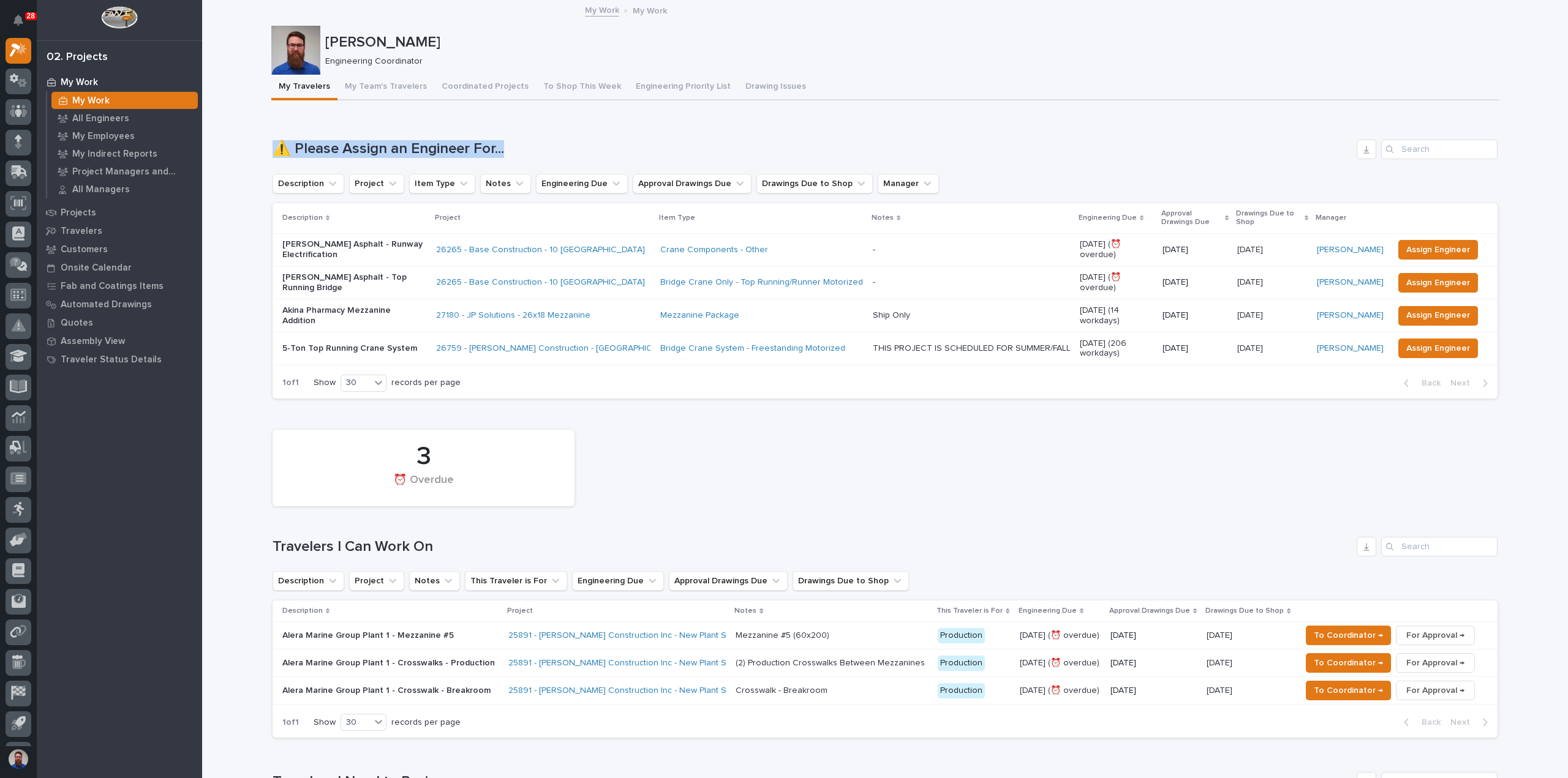
click at [546, 147] on h1 "⚠️ Please Assign an Engineer For..." at bounding box center [812, 149] width 1080 height 18
drag, startPoint x: 544, startPoint y: 145, endPoint x: 270, endPoint y: 147, distance: 274.0
click at [272, 147] on h1 "⚠️ Please Assign an Engineer For..." at bounding box center [812, 149] width 1080 height 18
drag, startPoint x: 258, startPoint y: 151, endPoint x: 521, endPoint y: 147, distance: 263.0
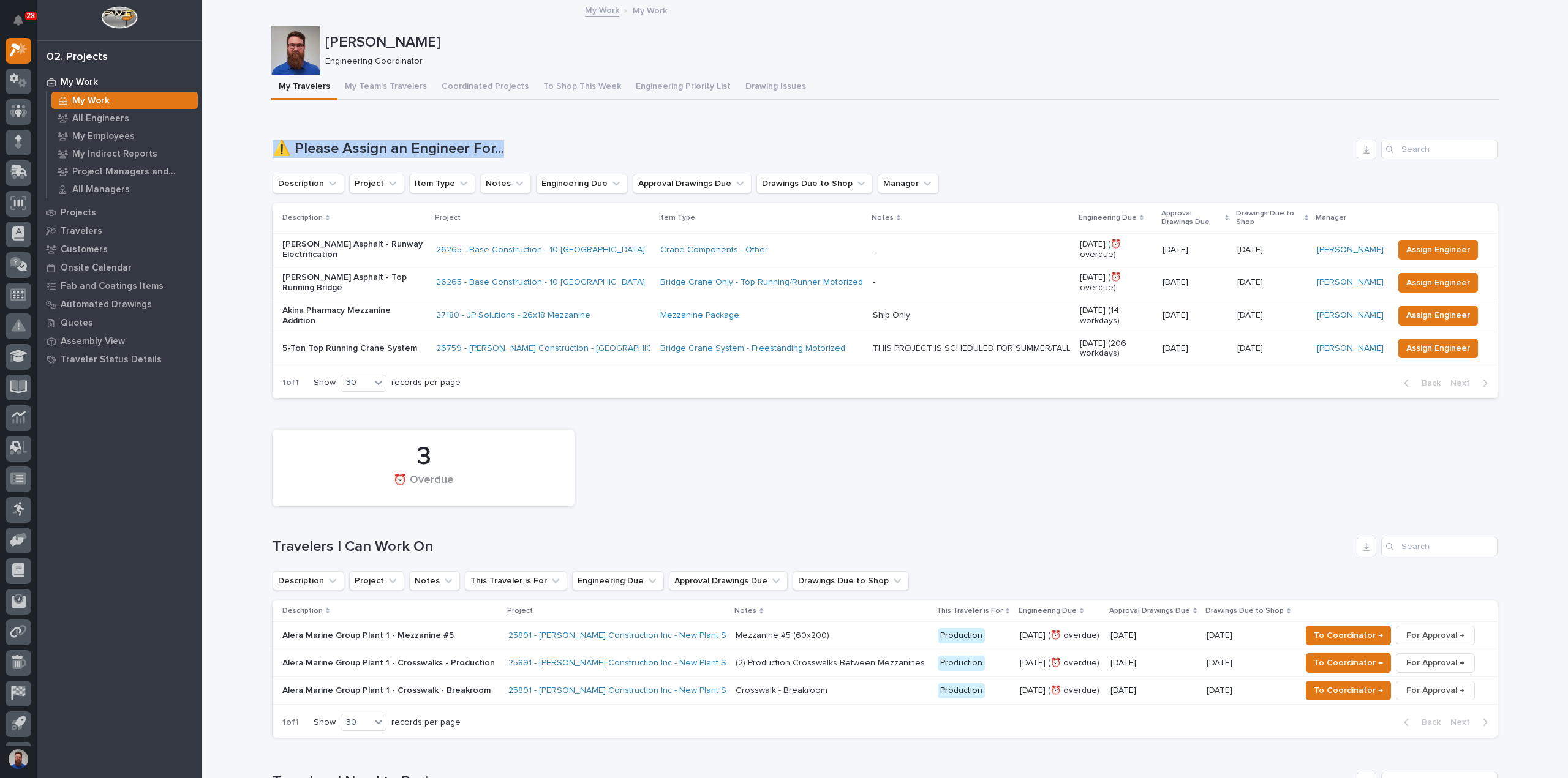
click at [519, 145] on h1 "⚠️ Please Assign an Engineer For..." at bounding box center [812, 149] width 1080 height 18
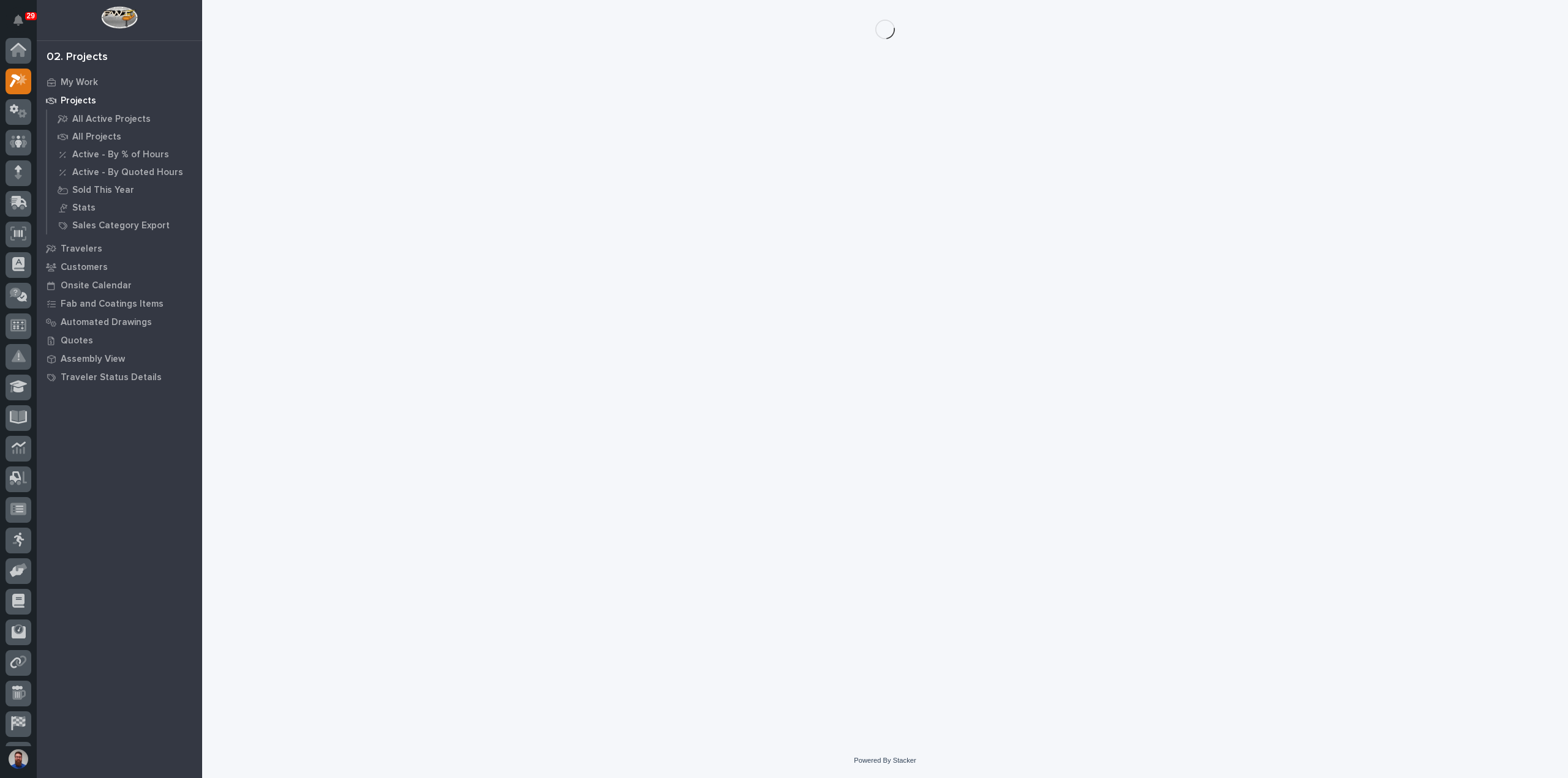
scroll to position [30, 0]
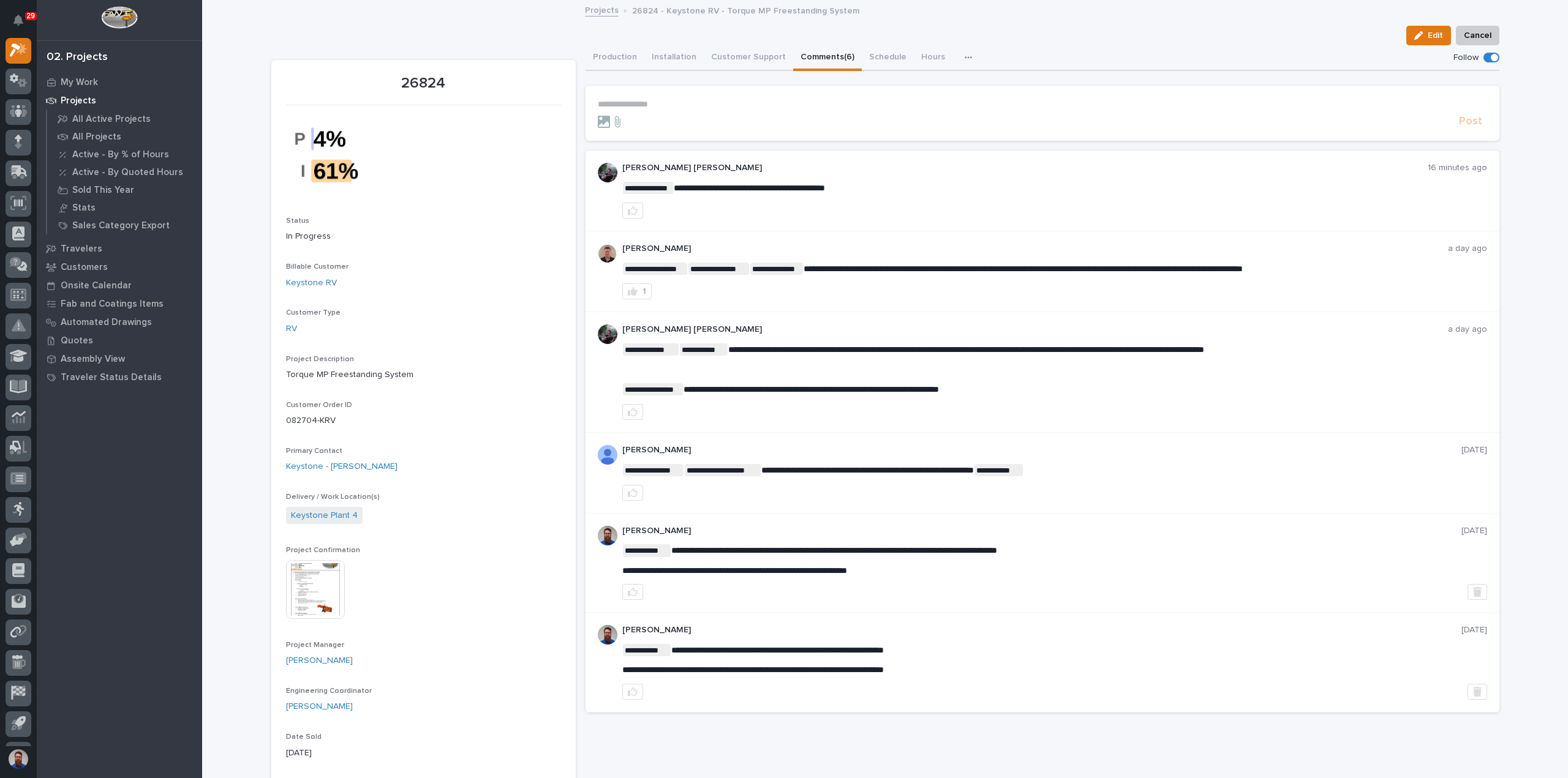
drag, startPoint x: 1492, startPoint y: 61, endPoint x: 1468, endPoint y: 66, distance: 24.5
click at [1492, 61] on span at bounding box center [1492, 58] width 16 height 10
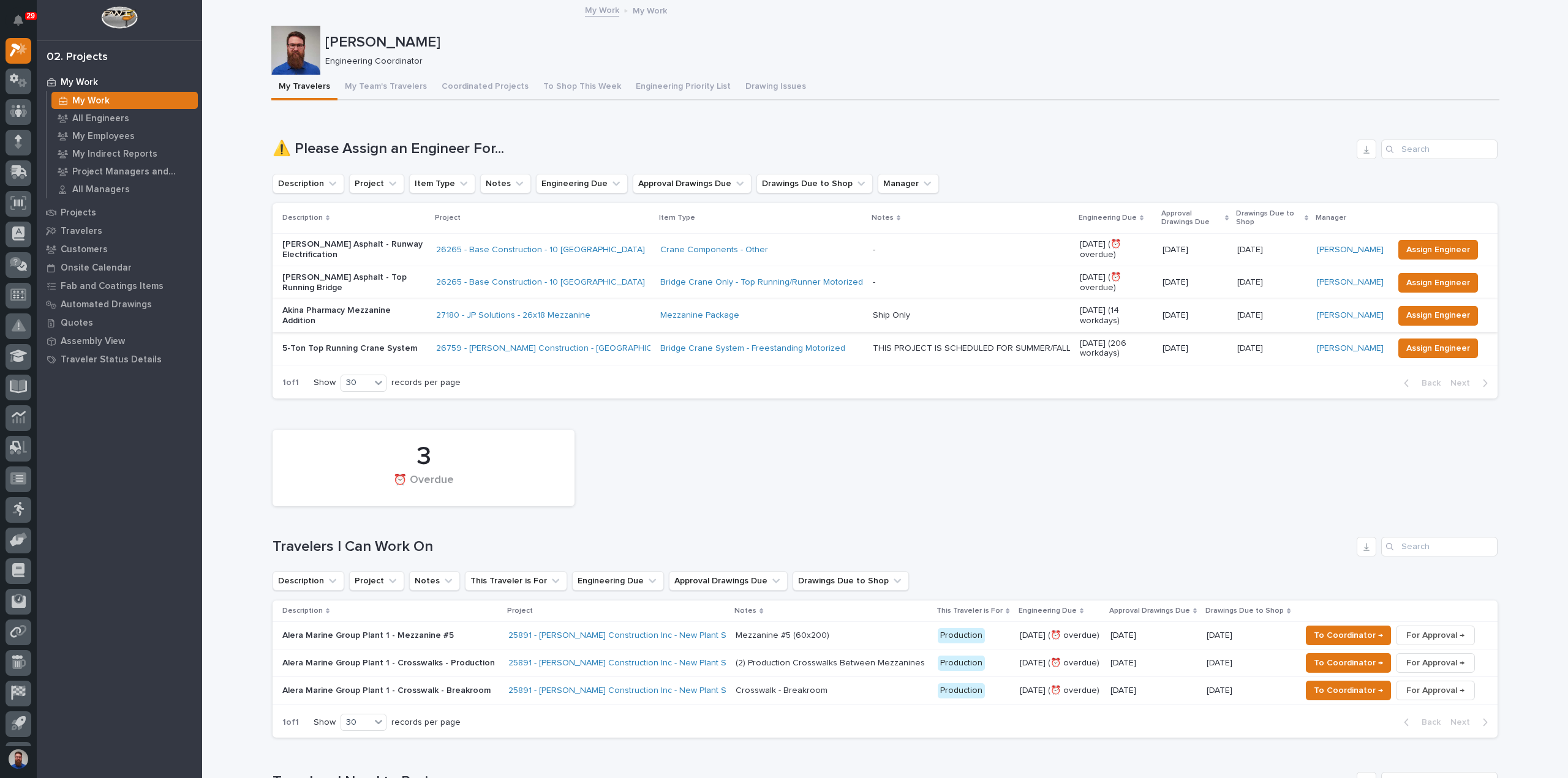
scroll to position [327, 0]
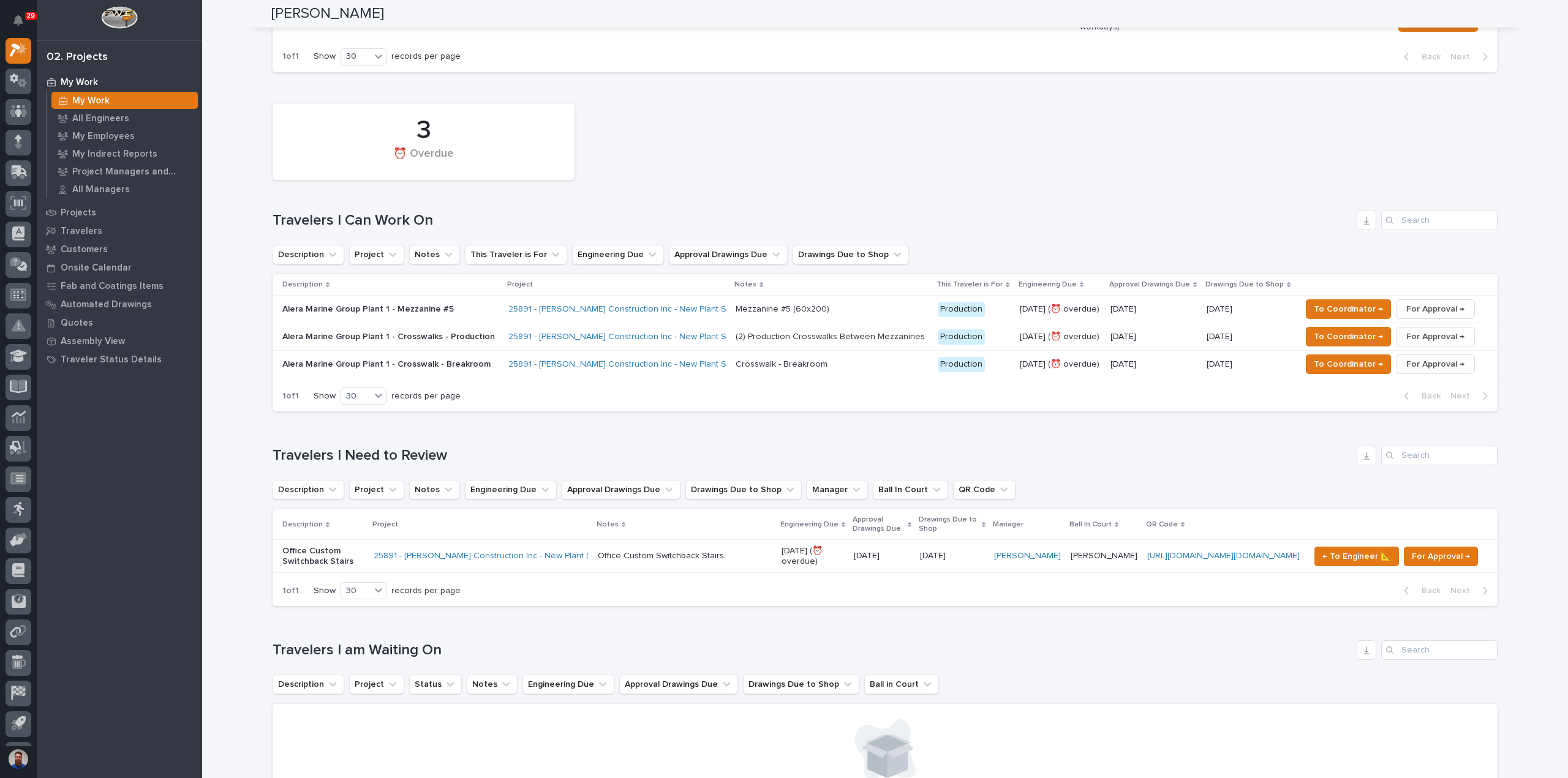
drag, startPoint x: 239, startPoint y: 442, endPoint x: 479, endPoint y: 446, distance: 240.0
click at [479, 447] on h1 "Travelers I Need to Review" at bounding box center [812, 456] width 1080 height 18
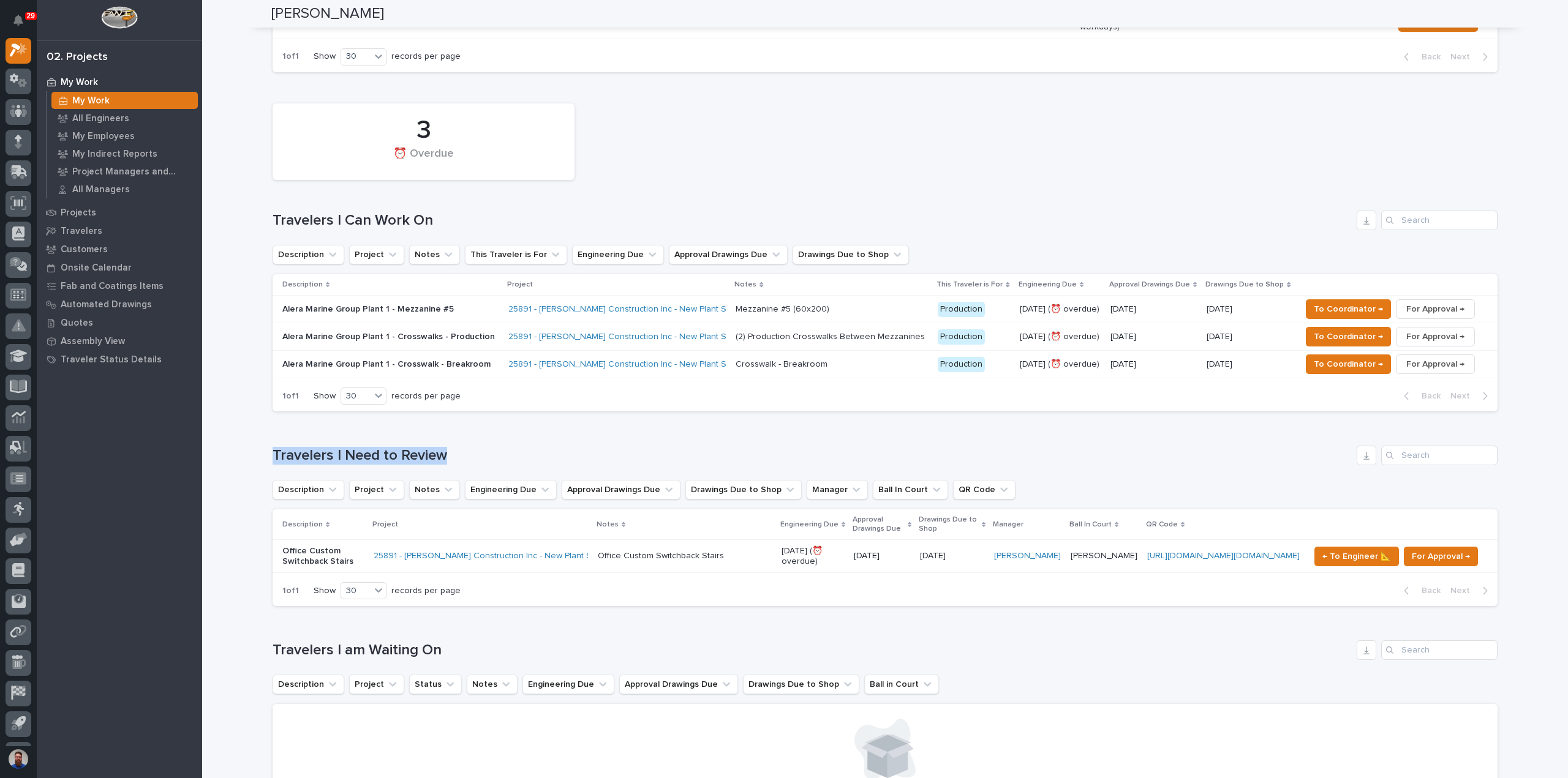
drag, startPoint x: 308, startPoint y: 444, endPoint x: 211, endPoint y: 447, distance: 97.0
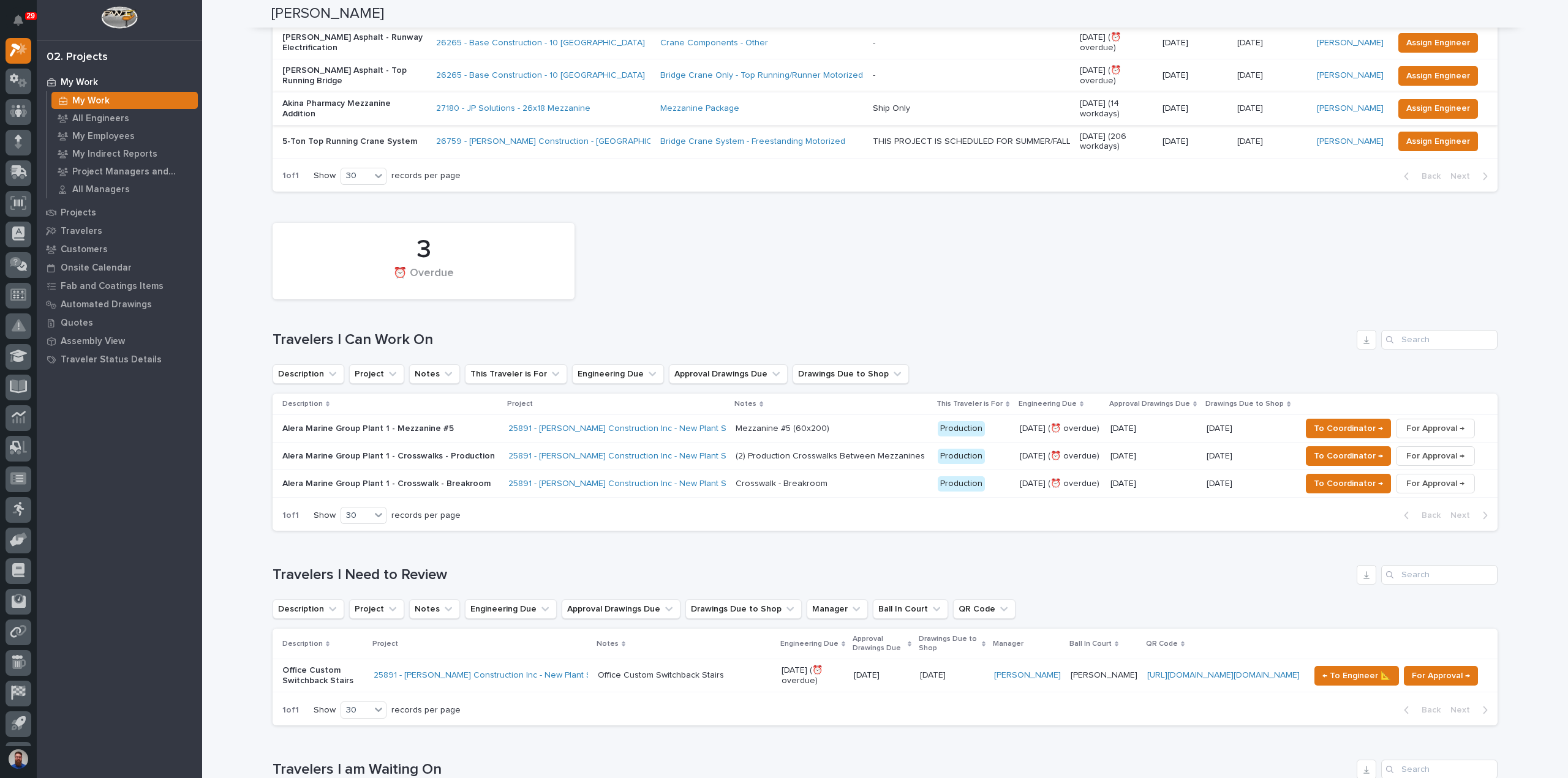
scroll to position [81, 0]
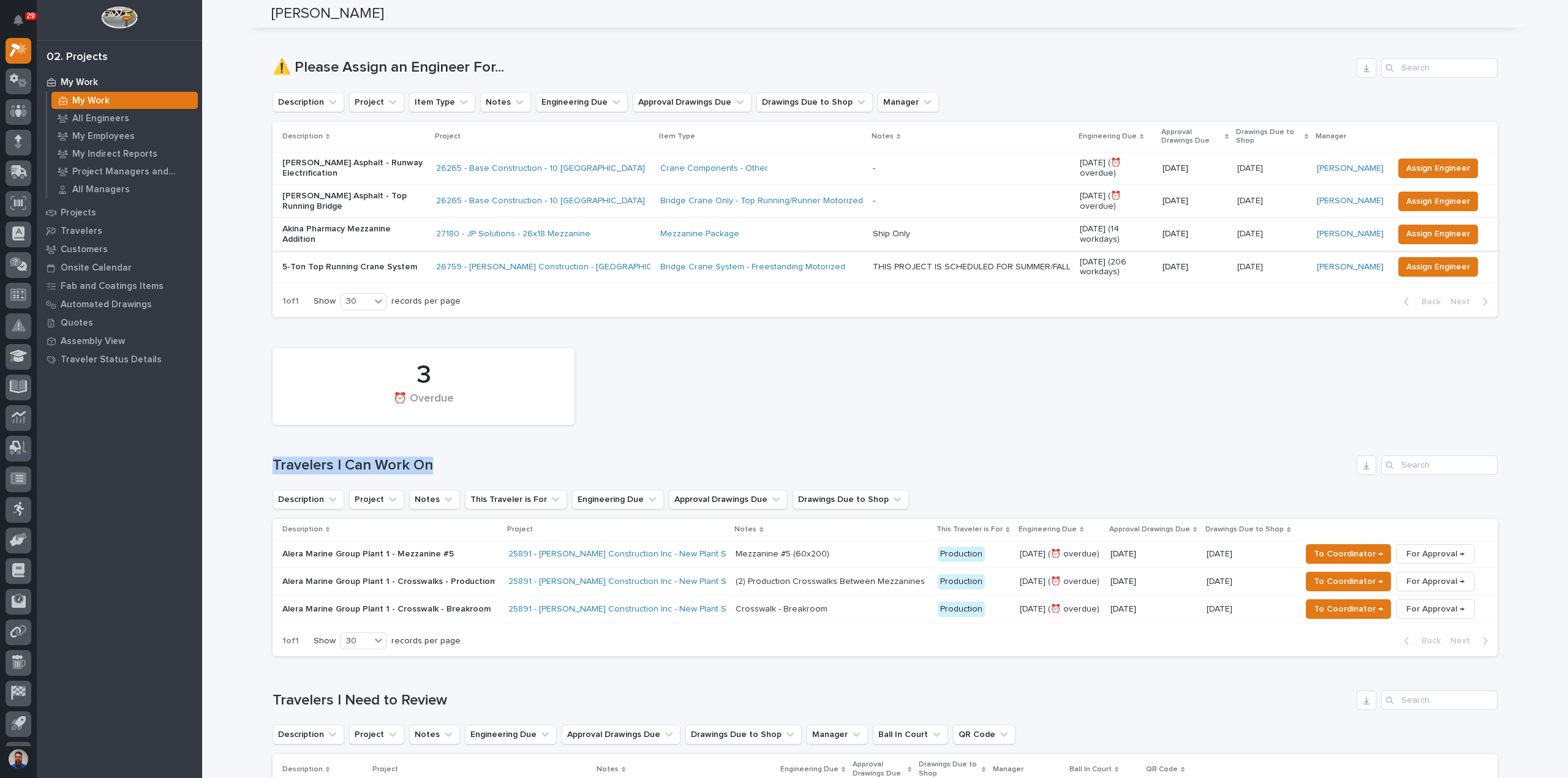
drag, startPoint x: 385, startPoint y: 461, endPoint x: 236, endPoint y: 460, distance: 149.0
drag, startPoint x: 225, startPoint y: 458, endPoint x: 437, endPoint y: 453, distance: 212.1
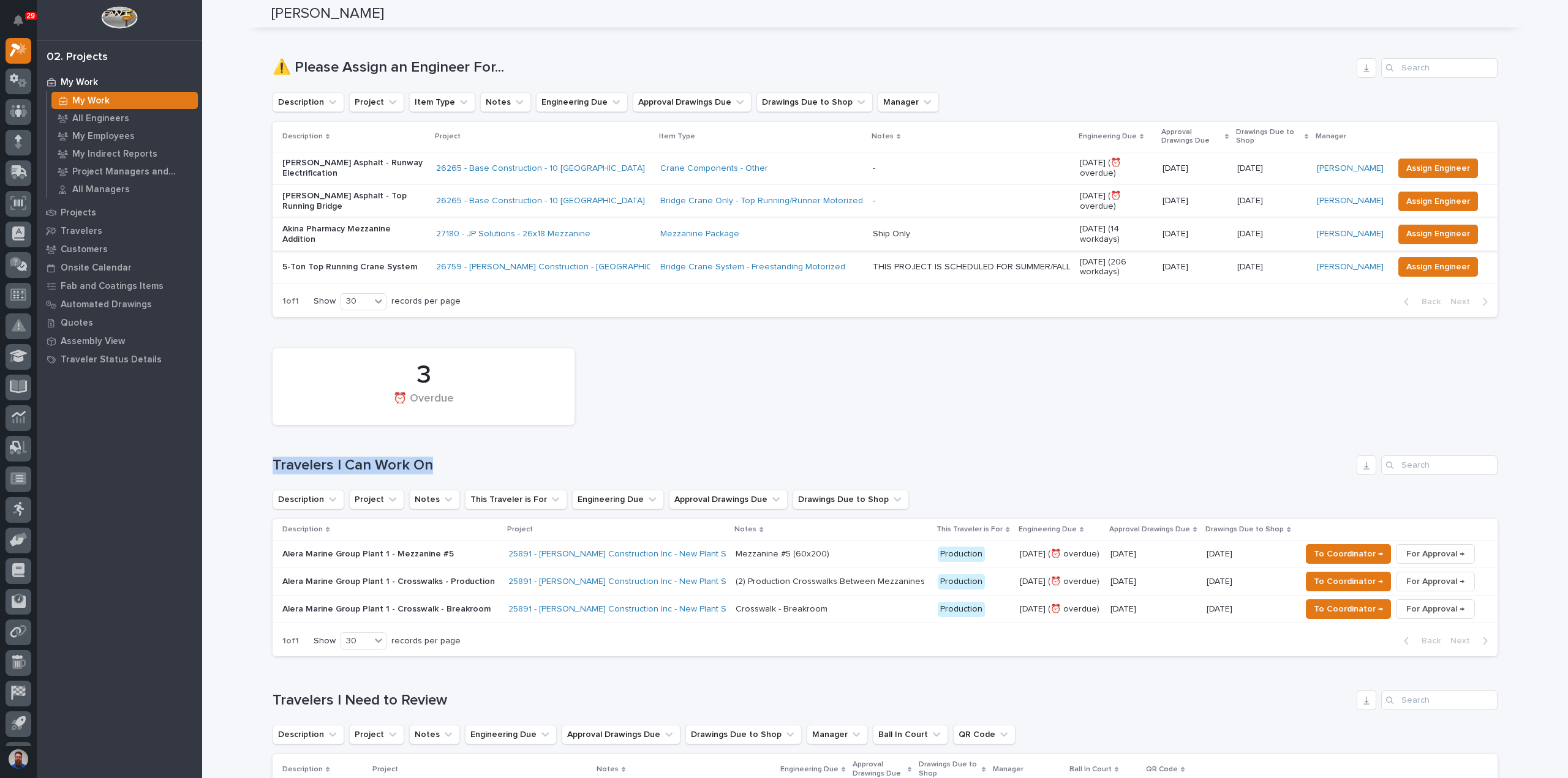
click at [437, 453] on div "3 ⏰ Overdue Travelers I Can Work On Description Project Notes This Traveler is …" at bounding box center [885, 499] width 1225 height 315
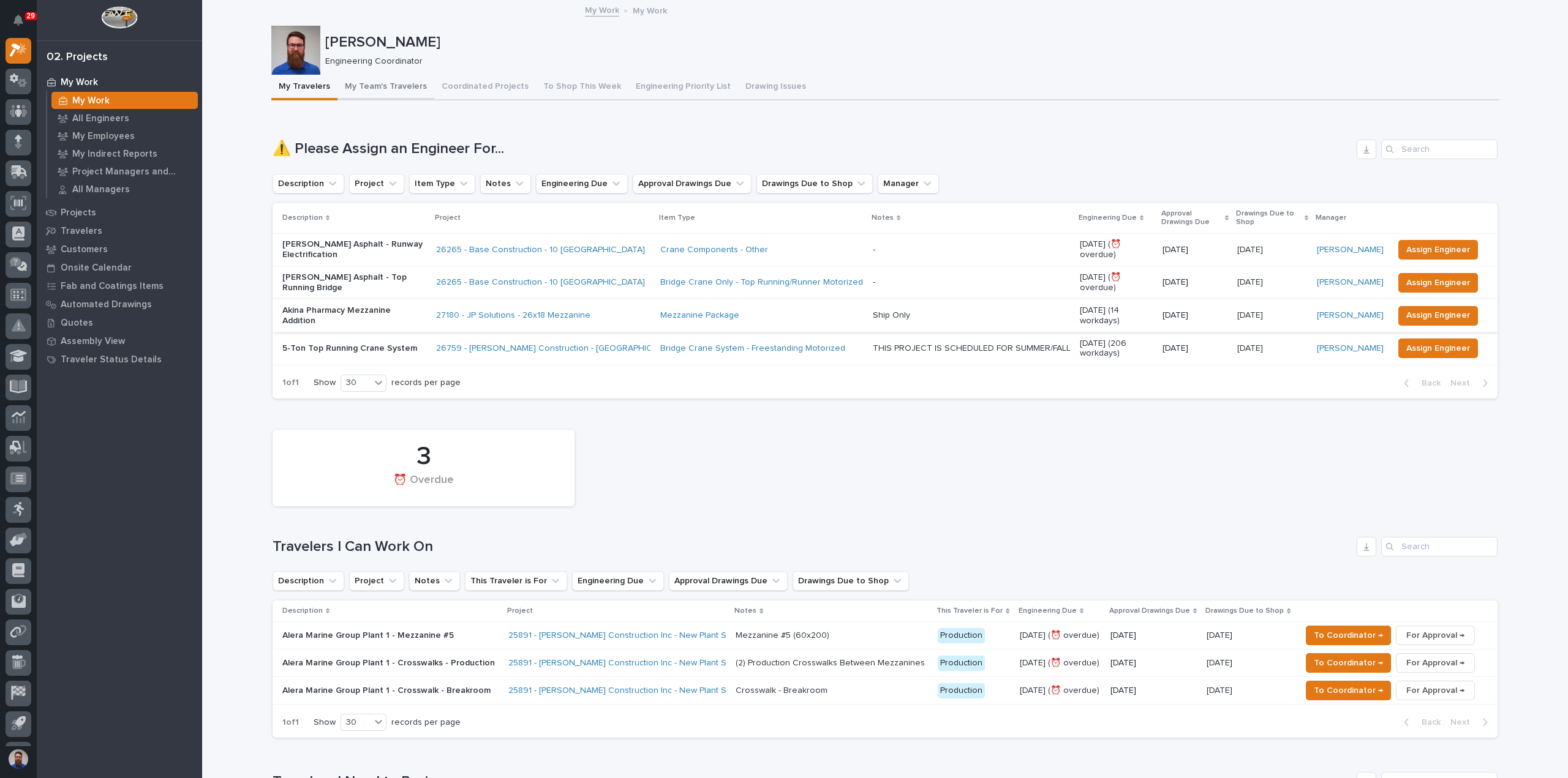
click at [406, 91] on button "My Team's Travelers" at bounding box center [385, 87] width 97 height 25
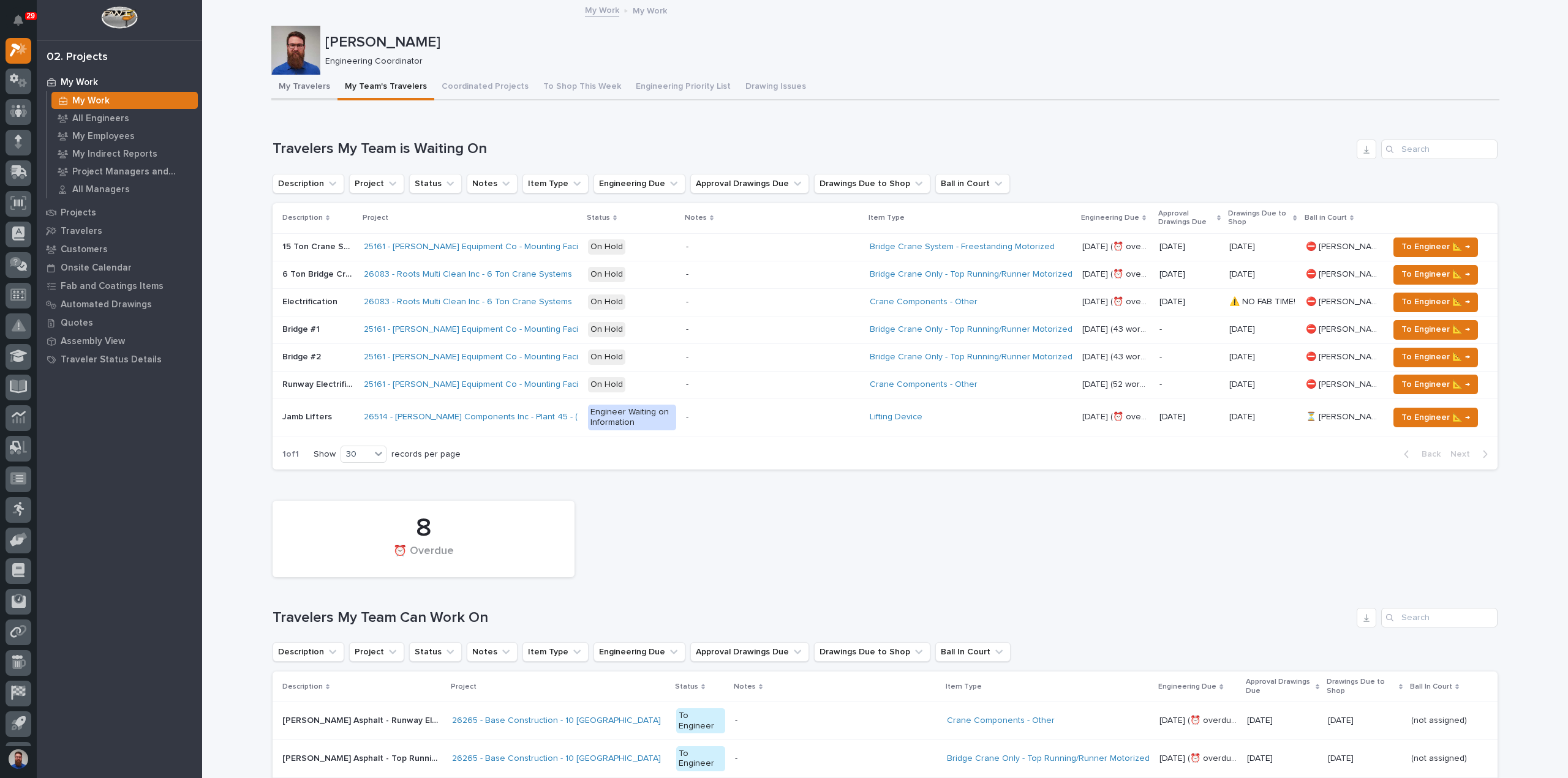
click at [287, 95] on button "My Travelers" at bounding box center [305, 87] width 66 height 25
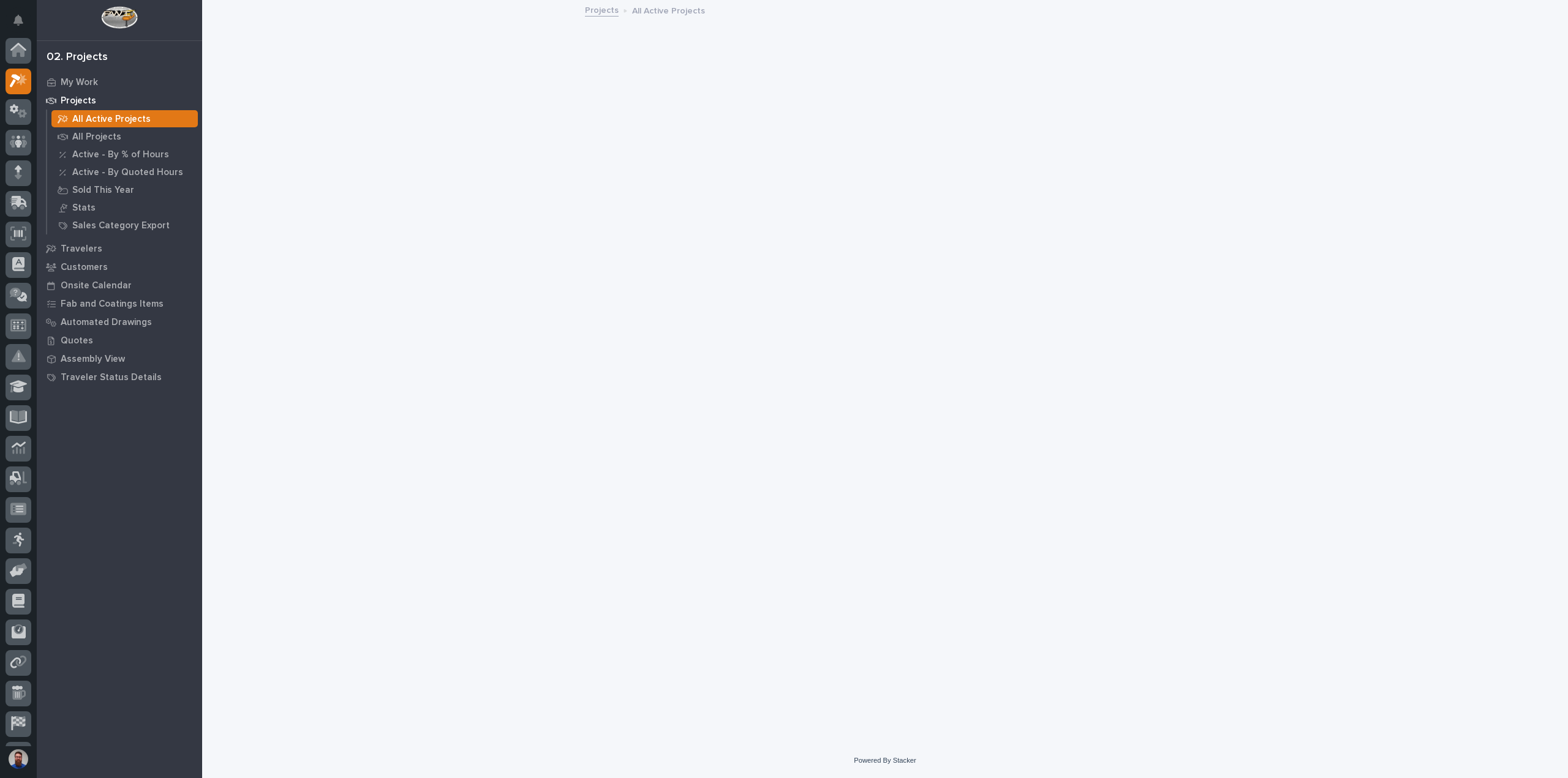
scroll to position [30, 0]
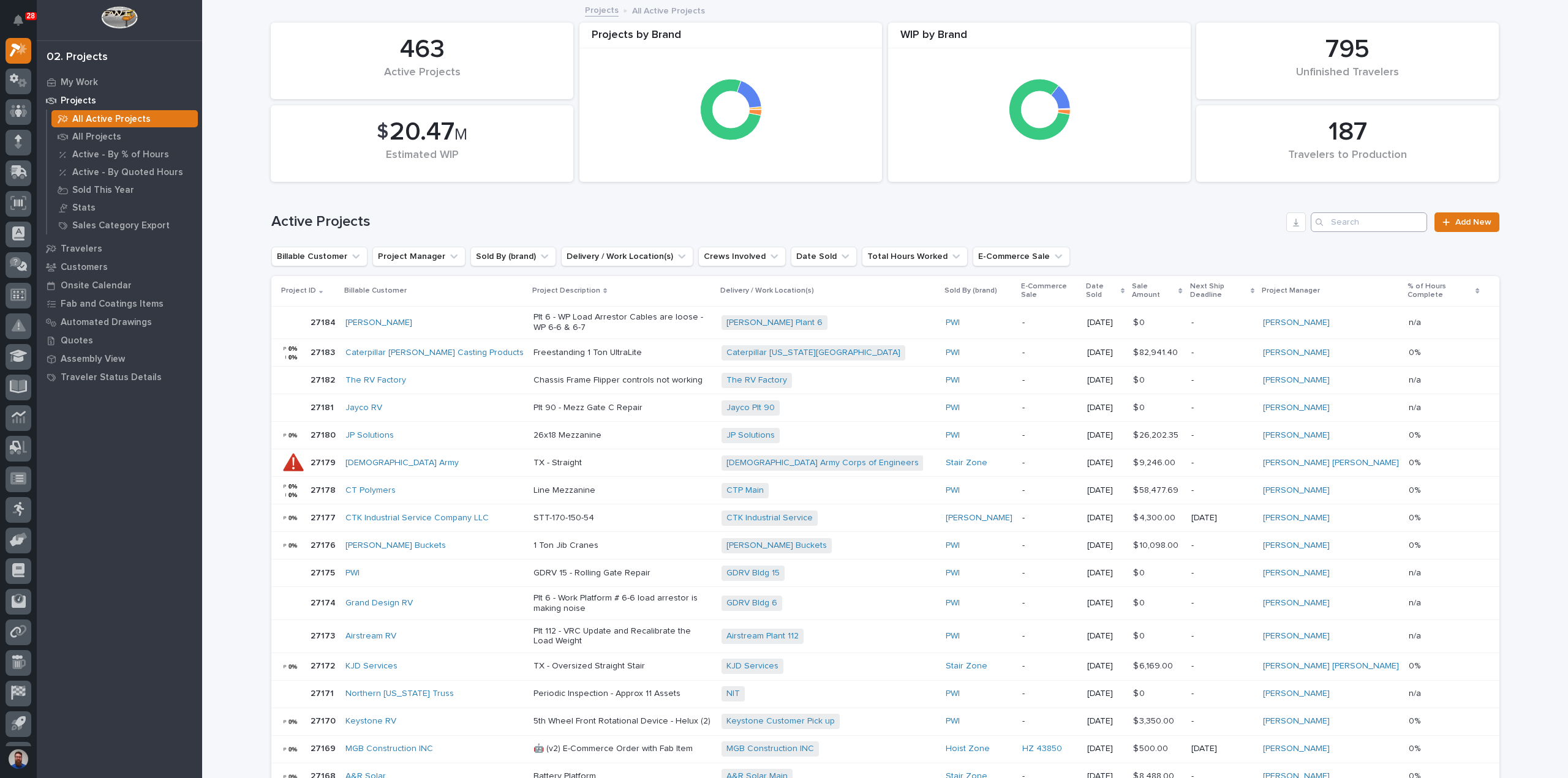
click at [1365, 212] on div "Active Projects Add New" at bounding box center [886, 217] width 1229 height 59
click at [1363, 217] on input "Search" at bounding box center [1369, 222] width 116 height 20
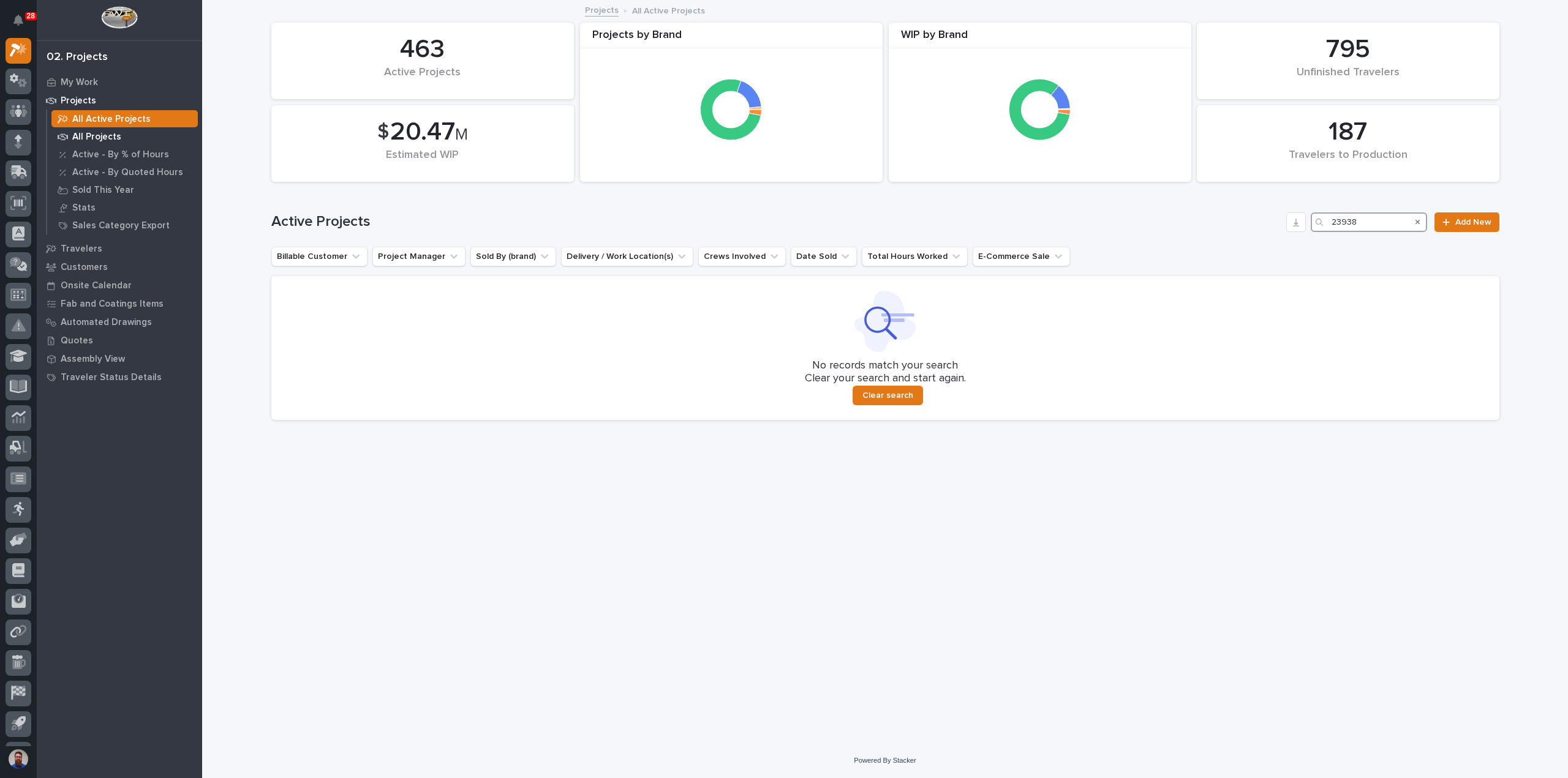
type input "23938"
click at [107, 132] on p "All Projects" at bounding box center [96, 138] width 49 height 11
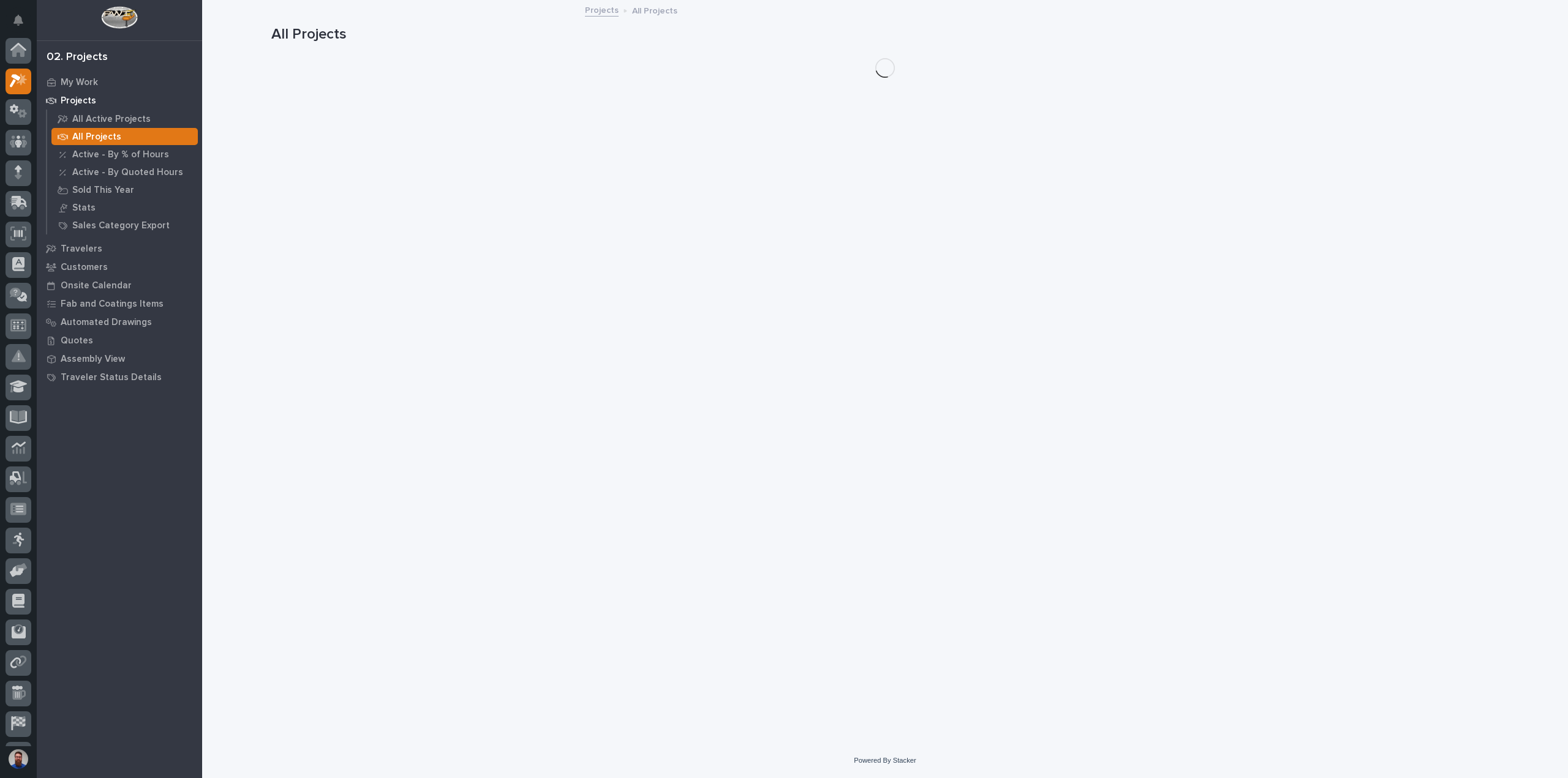
scroll to position [30, 0]
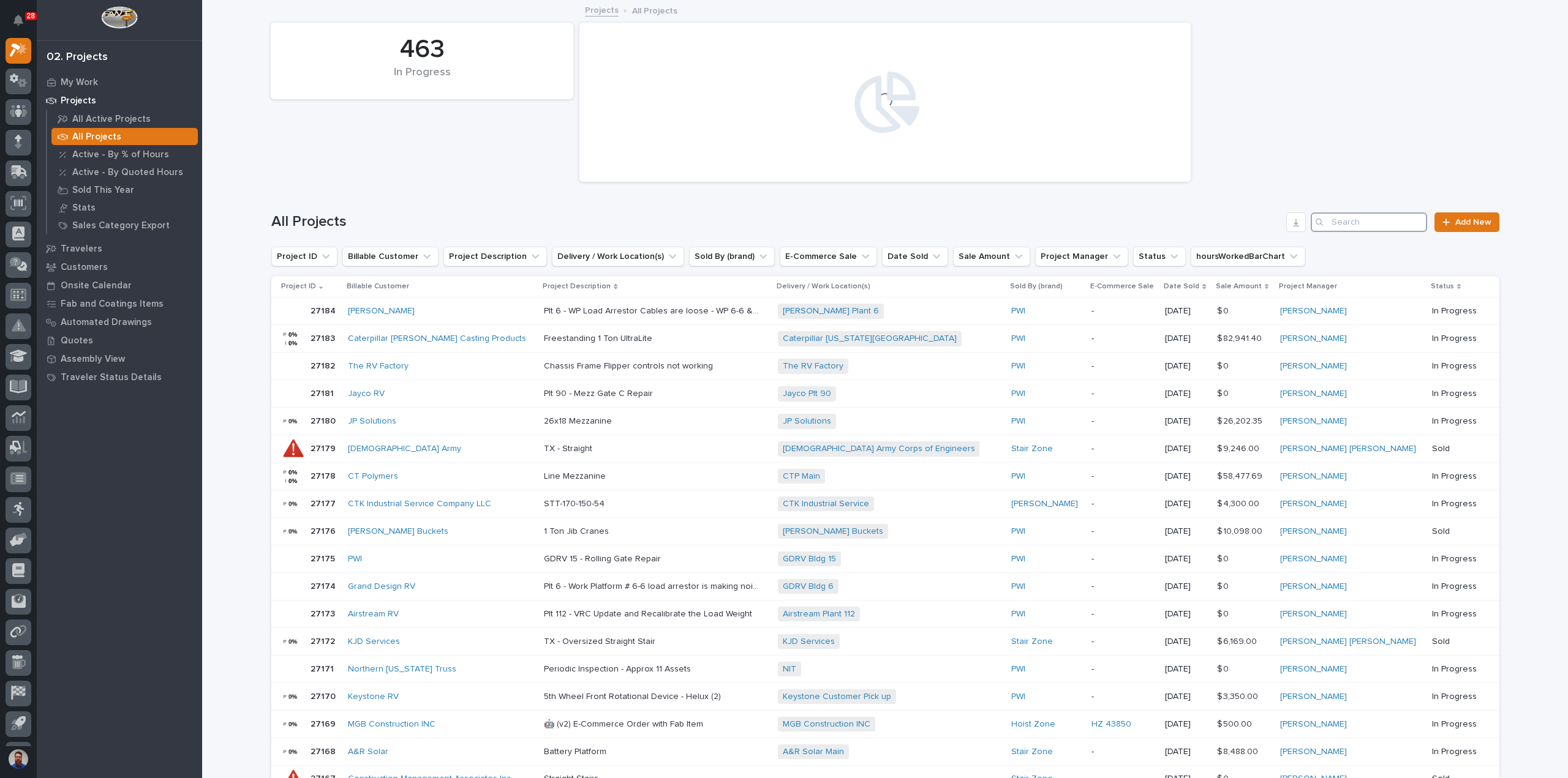
click at [1346, 222] on input "Search" at bounding box center [1369, 222] width 116 height 20
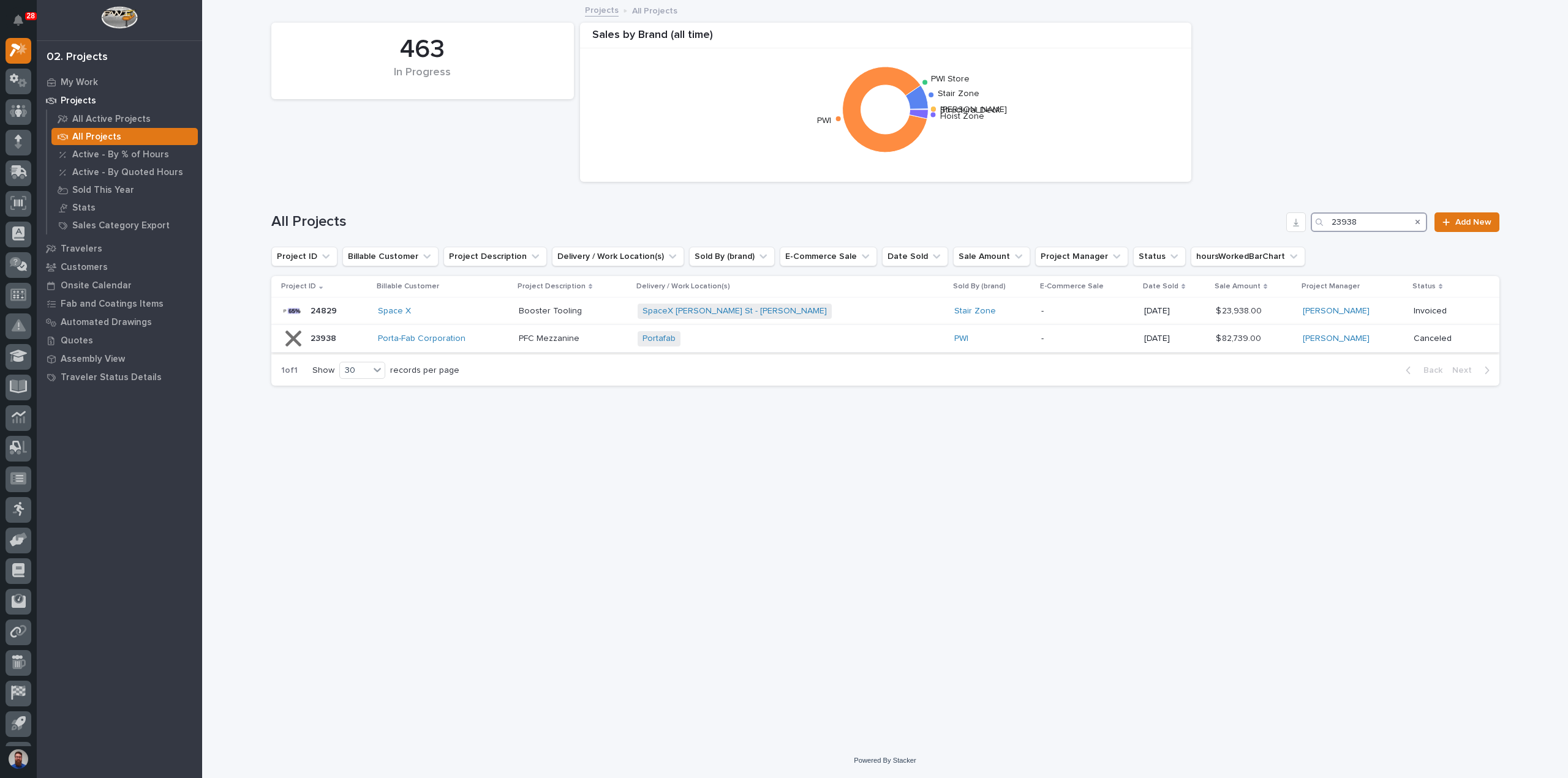
type input "23938"
click at [509, 344] on div "Porta-Fab Corporation" at bounding box center [444, 339] width 131 height 20
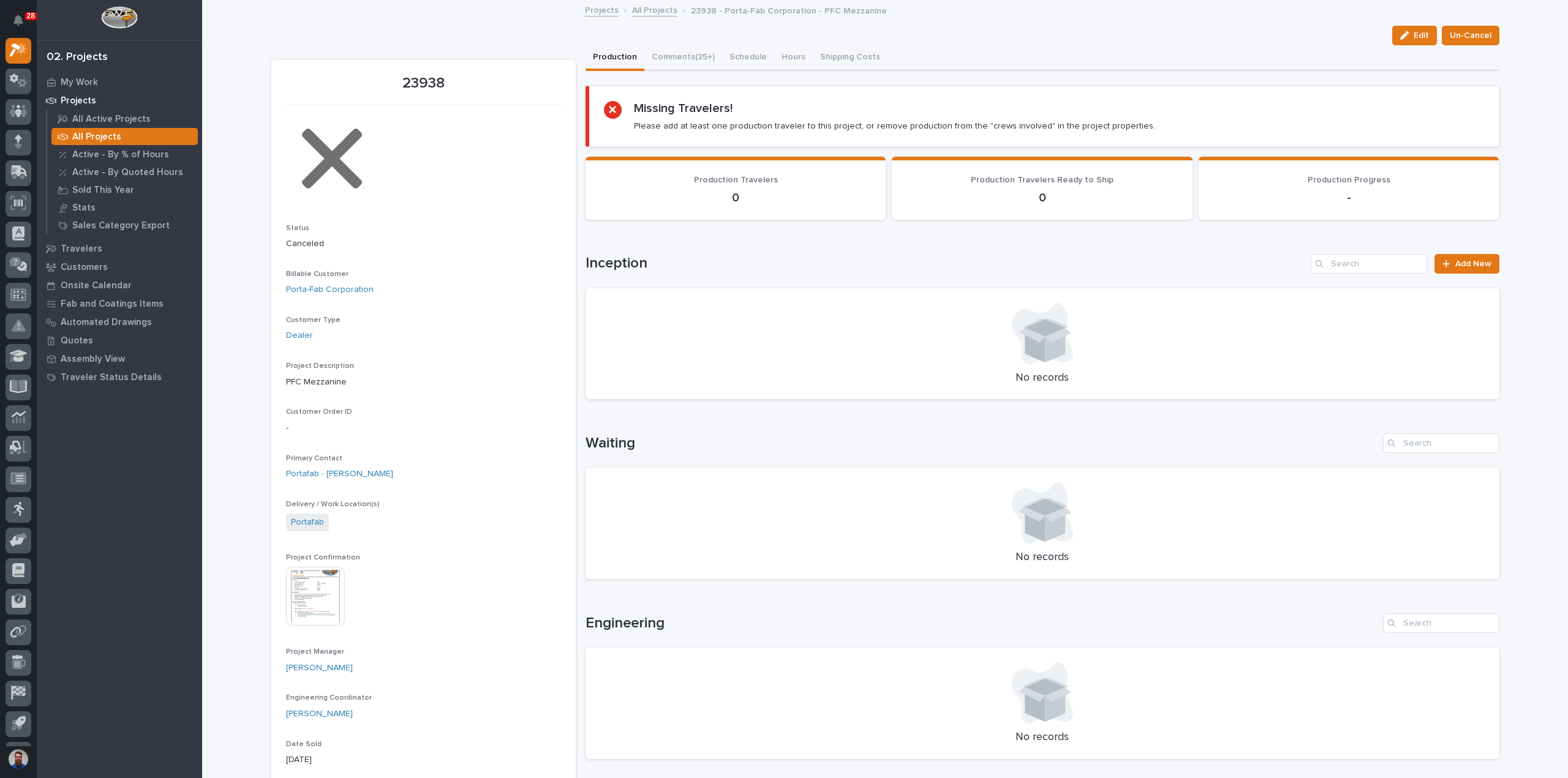
click at [1289, 49] on div "Production Comments (25+) Schedule Hours Shipping Costs" at bounding box center [1042, 58] width 914 height 25
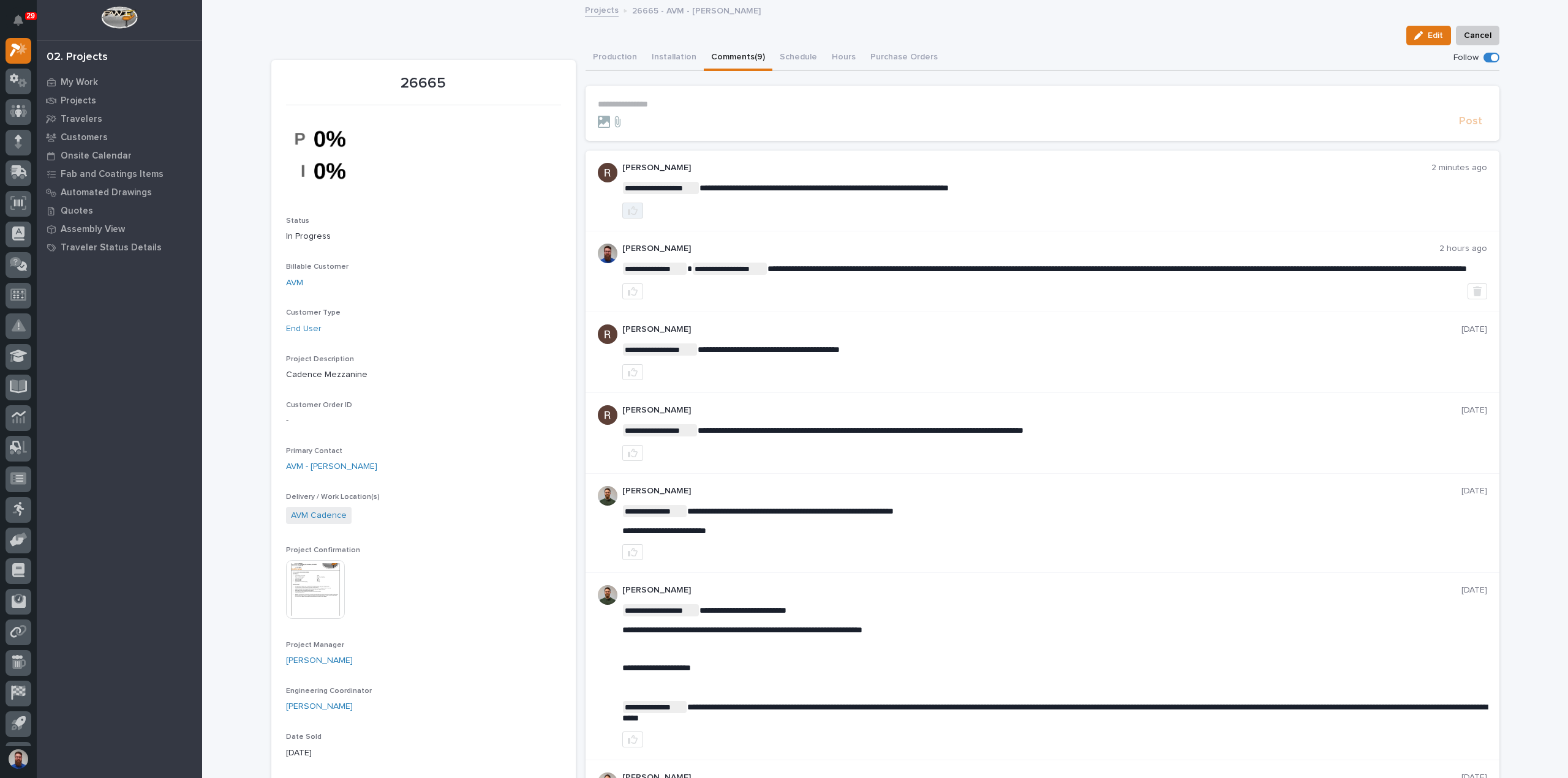
click at [634, 210] on button "button" at bounding box center [633, 210] width 21 height 16
click at [613, 49] on button "Production" at bounding box center [615, 58] width 59 height 25
click at [740, 61] on button "Comments (9)" at bounding box center [738, 58] width 68 height 25
click at [658, 107] on p "**********" at bounding box center [1042, 104] width 890 height 11
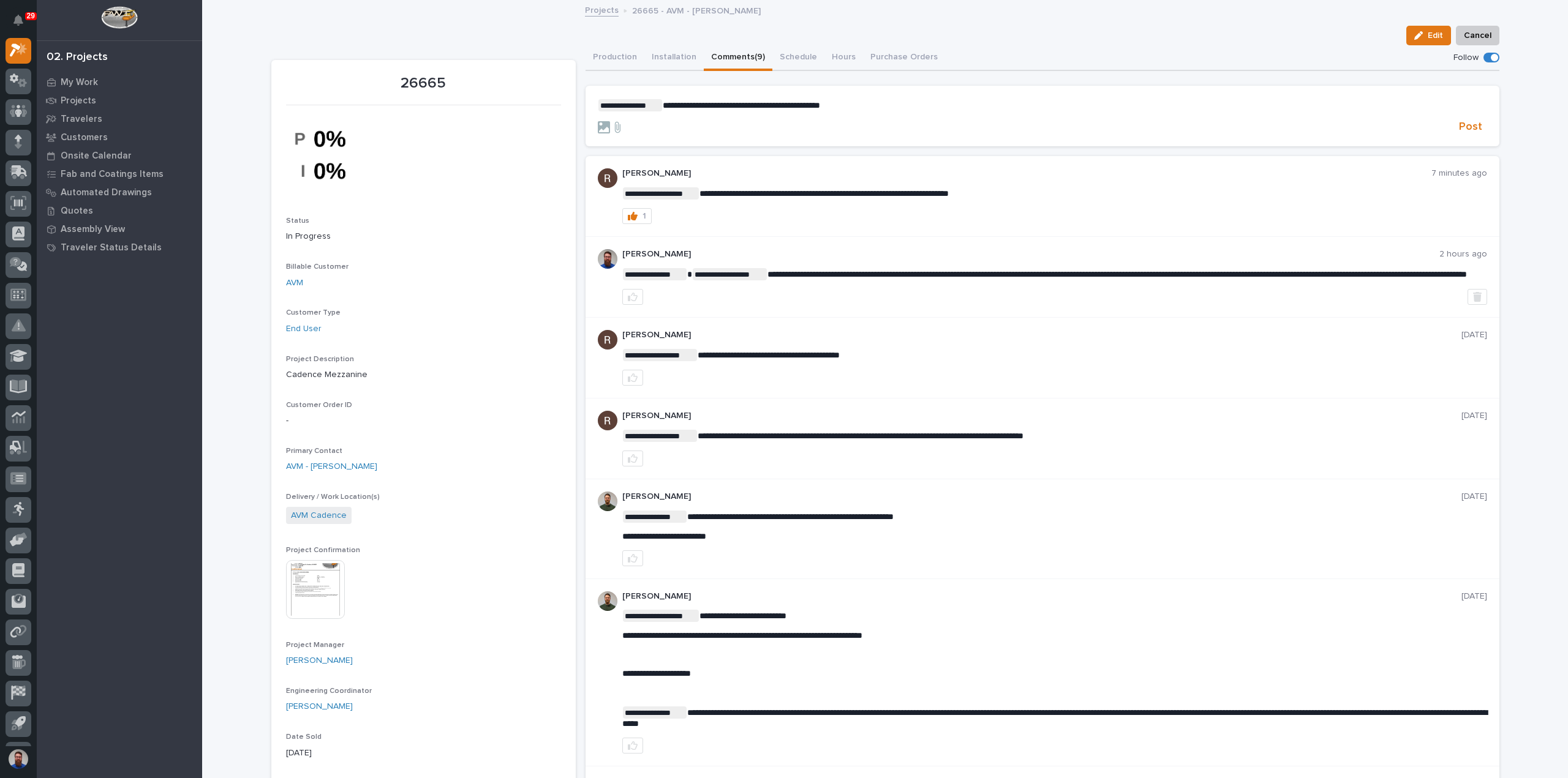
click at [764, 104] on span "**********" at bounding box center [741, 105] width 157 height 8
click at [850, 102] on p "**********" at bounding box center [1042, 105] width 890 height 12
click at [861, 104] on p "**********" at bounding box center [1042, 105] width 890 height 12
click at [1480, 130] on button "Post" at bounding box center [1471, 127] width 33 height 14
